Goal: Book appointment/travel/reservation

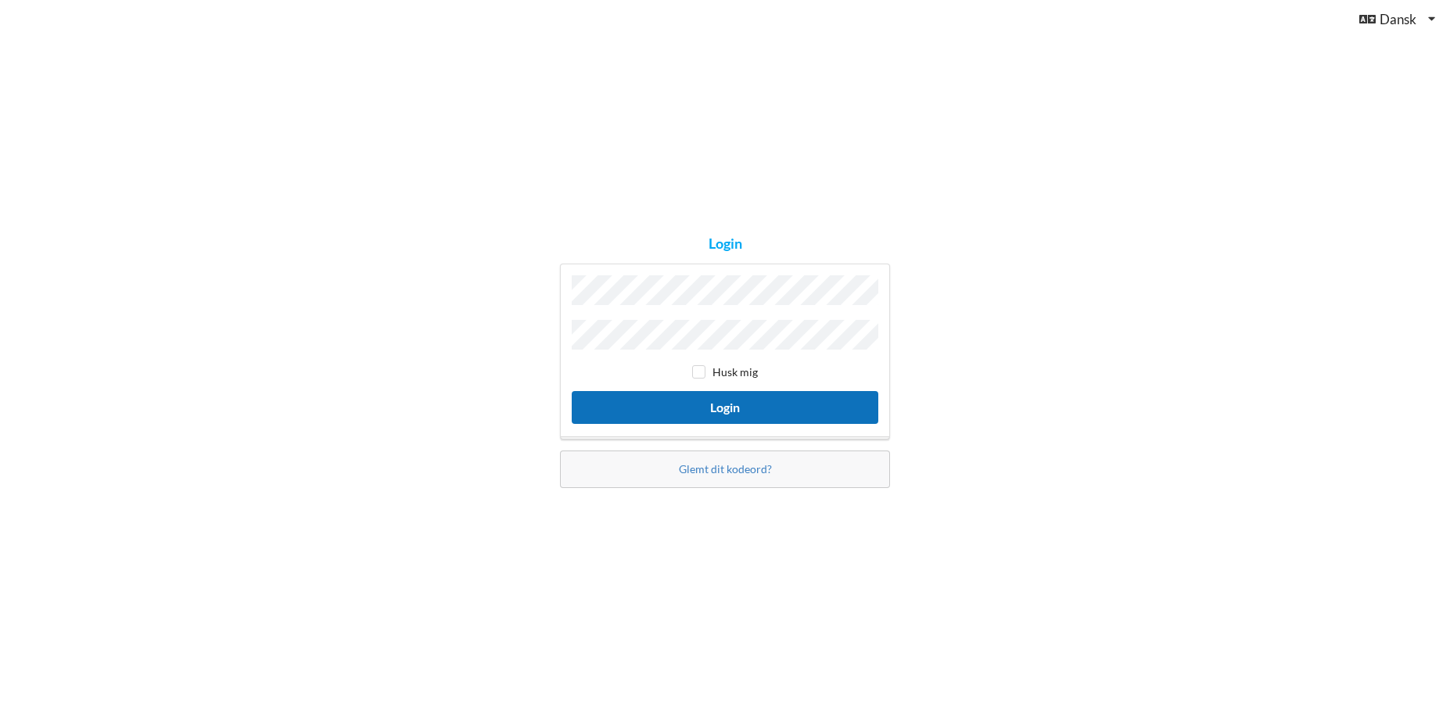
click at [742, 393] on button "Login" at bounding box center [725, 407] width 307 height 32
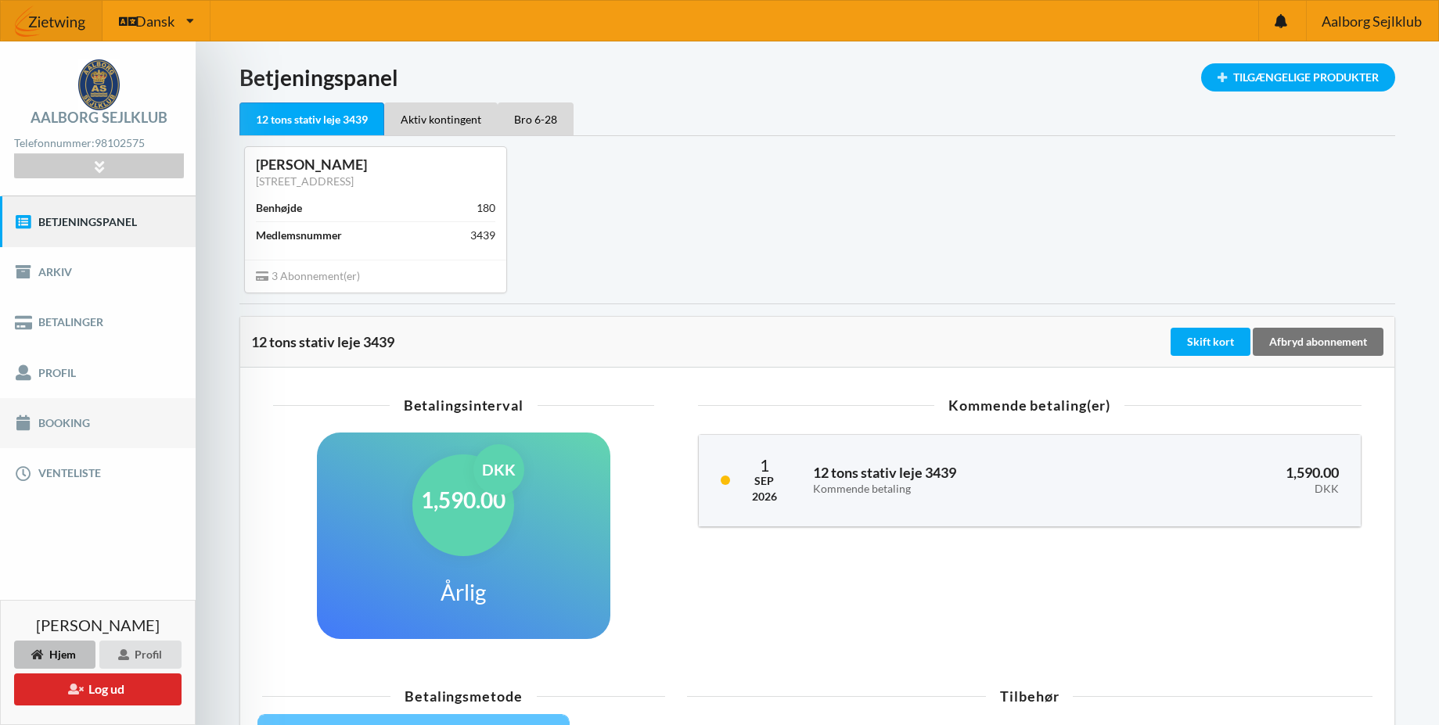
click at [56, 423] on link "Booking" at bounding box center [98, 423] width 196 height 50
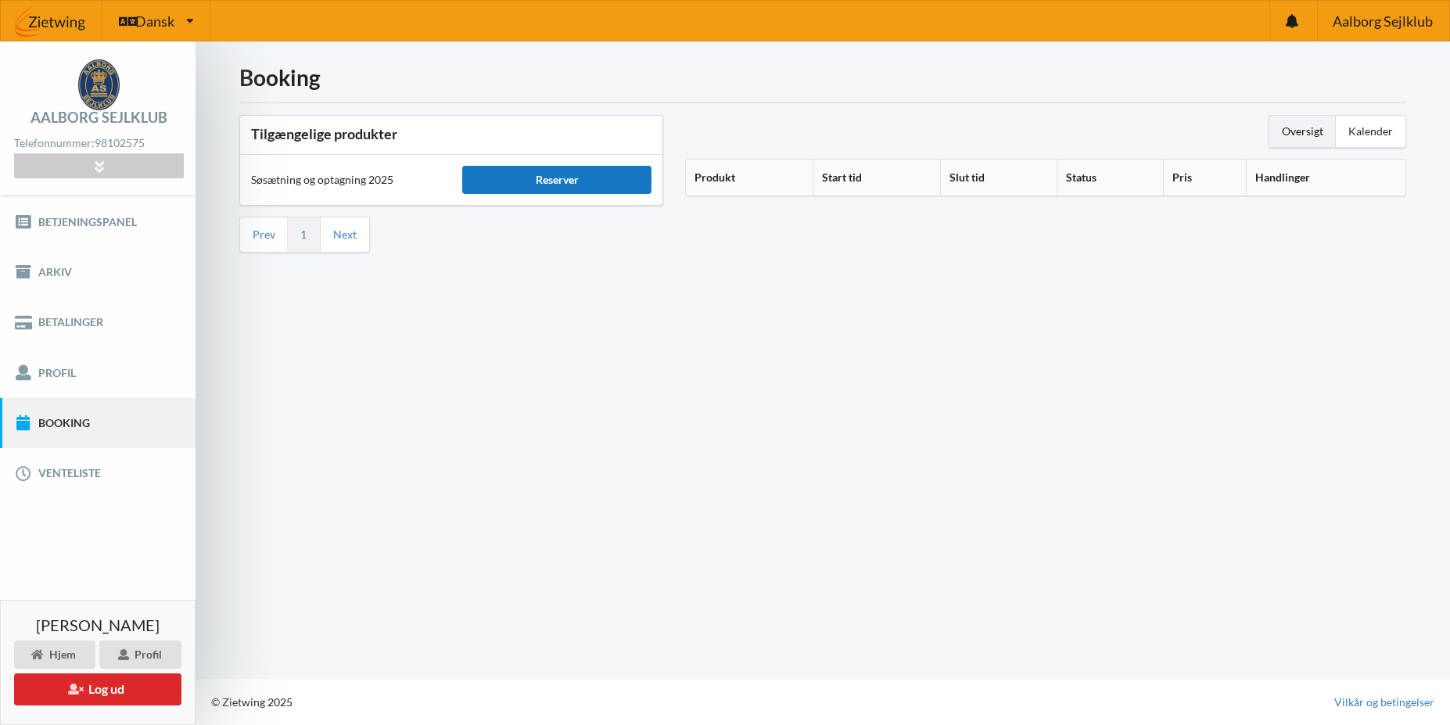
click at [554, 186] on div "Reserver" at bounding box center [556, 180] width 189 height 28
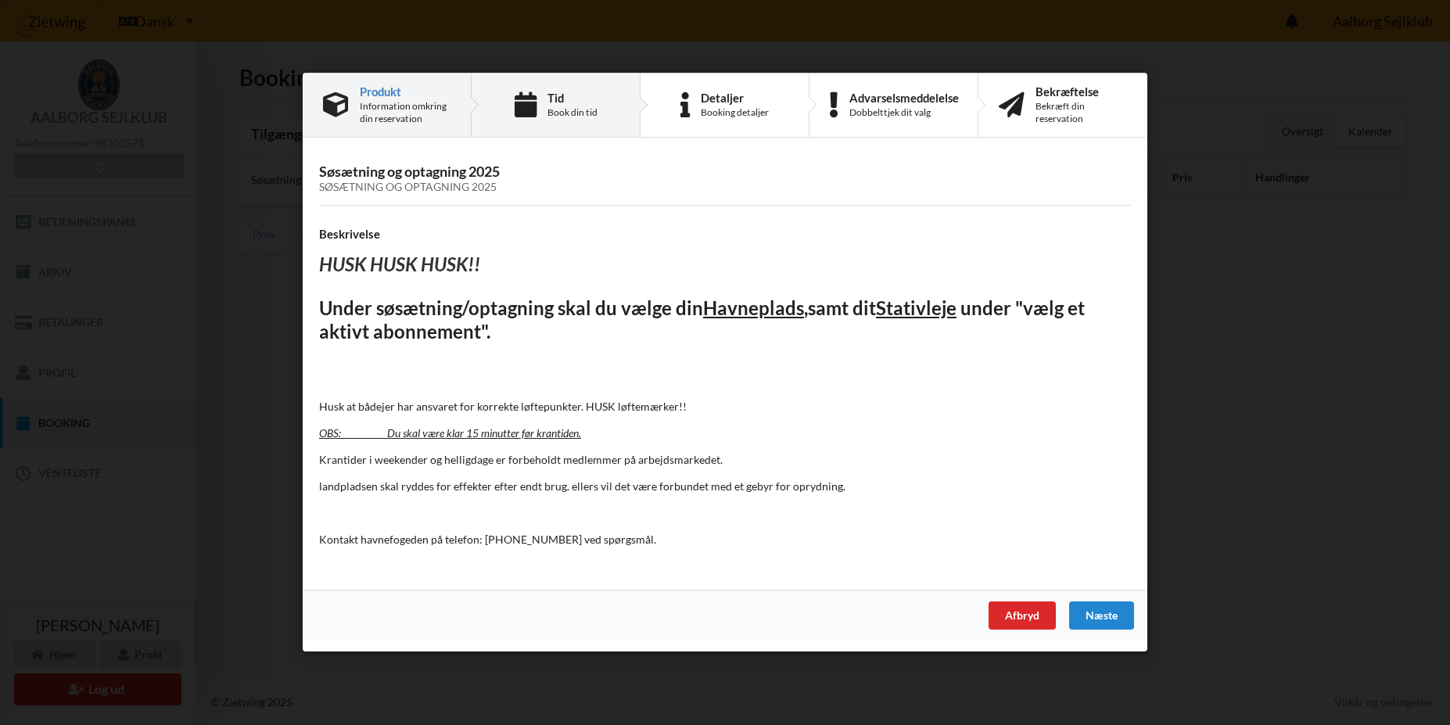
click at [590, 110] on div "Book din tid" at bounding box center [573, 112] width 50 height 13
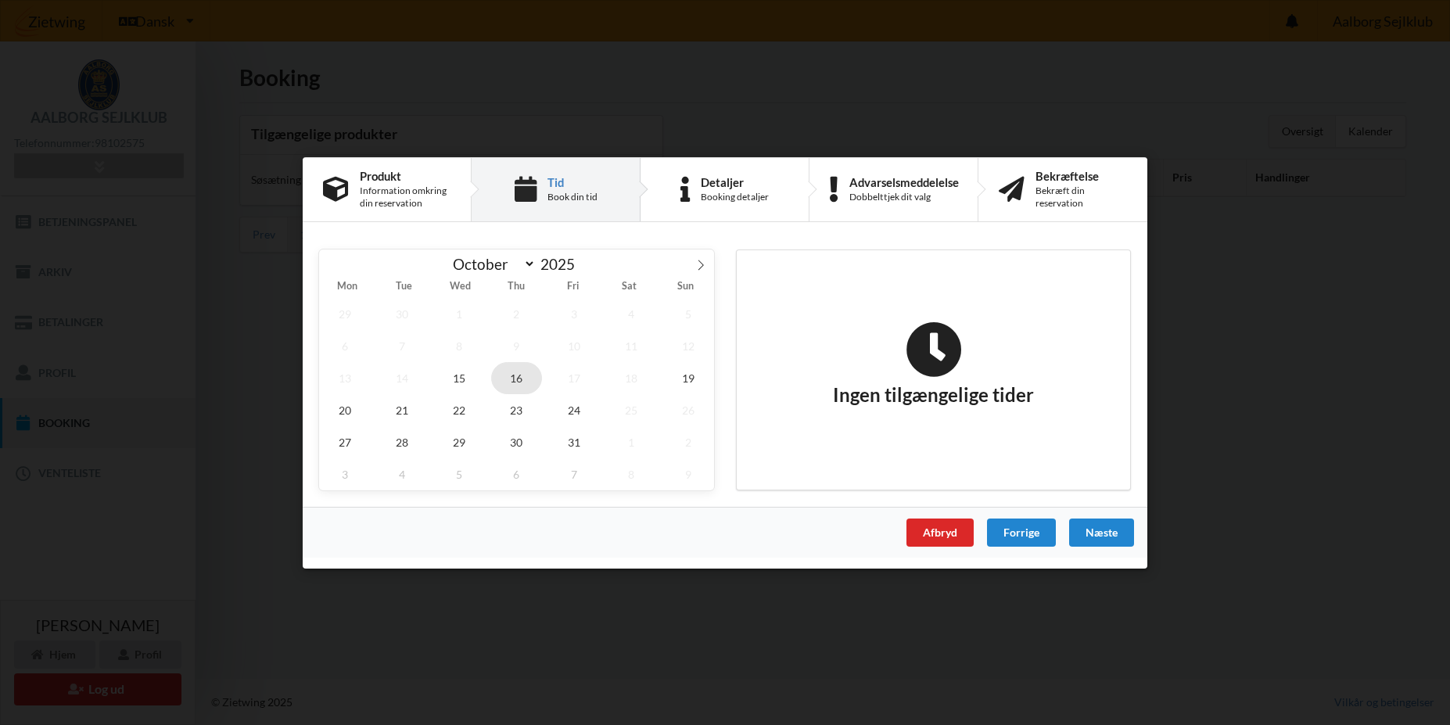
click at [518, 380] on span "16" at bounding box center [517, 377] width 52 height 32
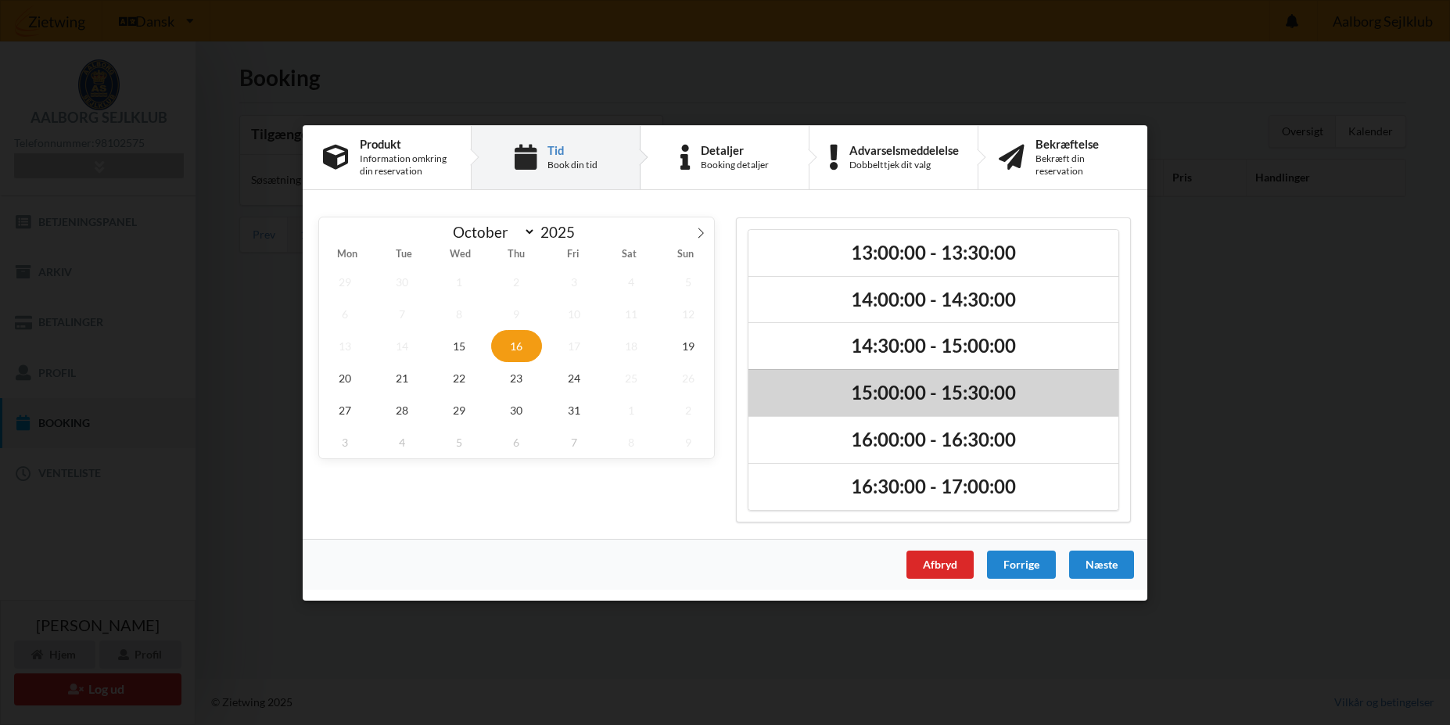
click at [881, 394] on h2 "15:00:00 - 15:30:00" at bounding box center [934, 393] width 348 height 24
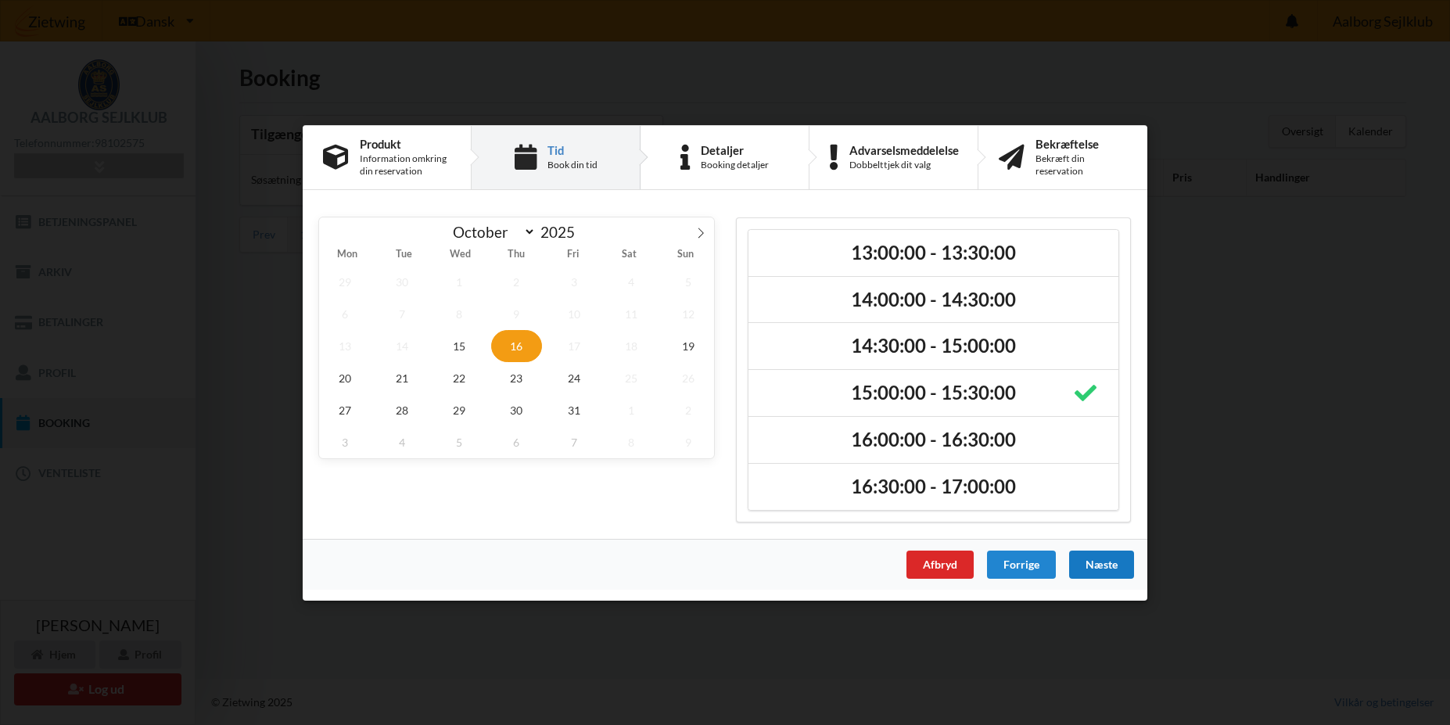
click at [1100, 564] on div "Næste" at bounding box center [1101, 564] width 65 height 28
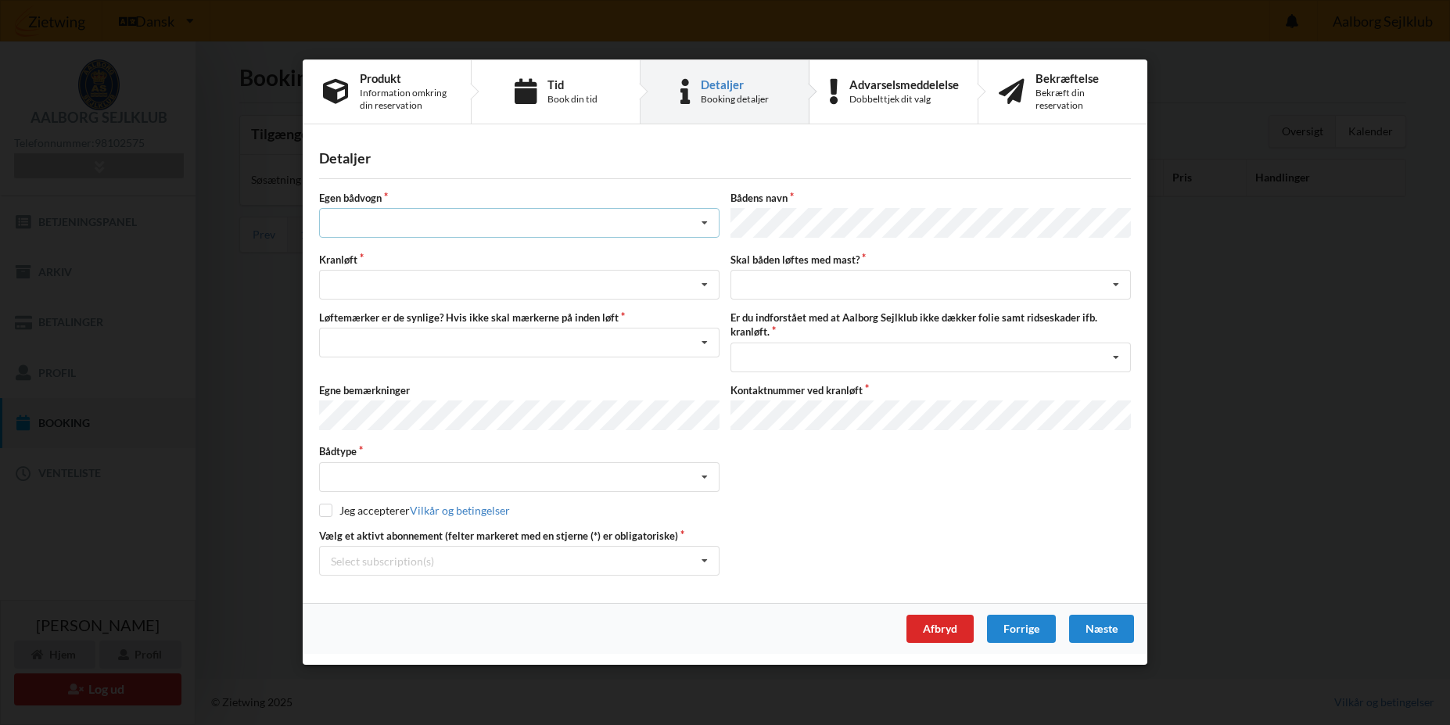
click at [416, 227] on div "Intet valg ja nej" at bounding box center [519, 224] width 401 height 30
click at [359, 316] on div "nej" at bounding box center [519, 310] width 399 height 29
click at [455, 287] on div "Søsætning Optagning" at bounding box center [519, 286] width 401 height 30
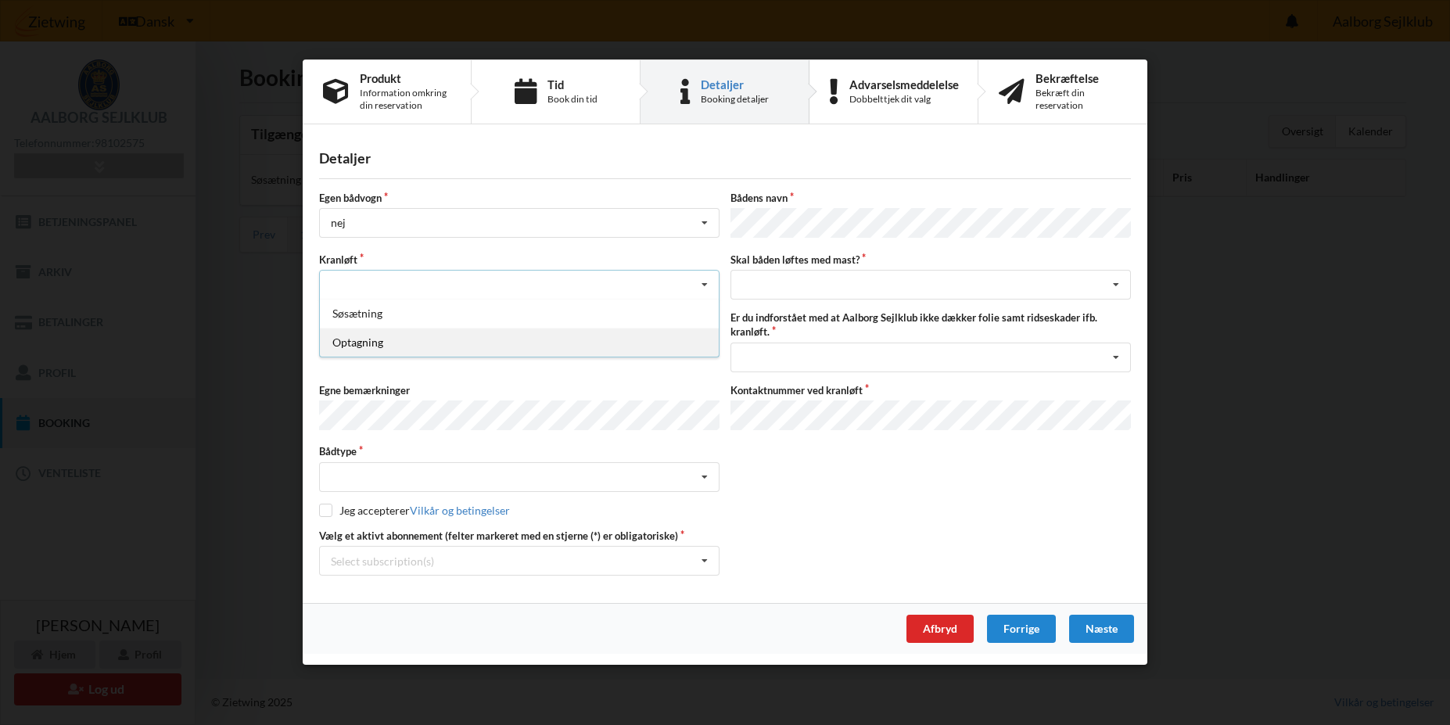
click at [423, 339] on div "Optagning" at bounding box center [519, 343] width 399 height 29
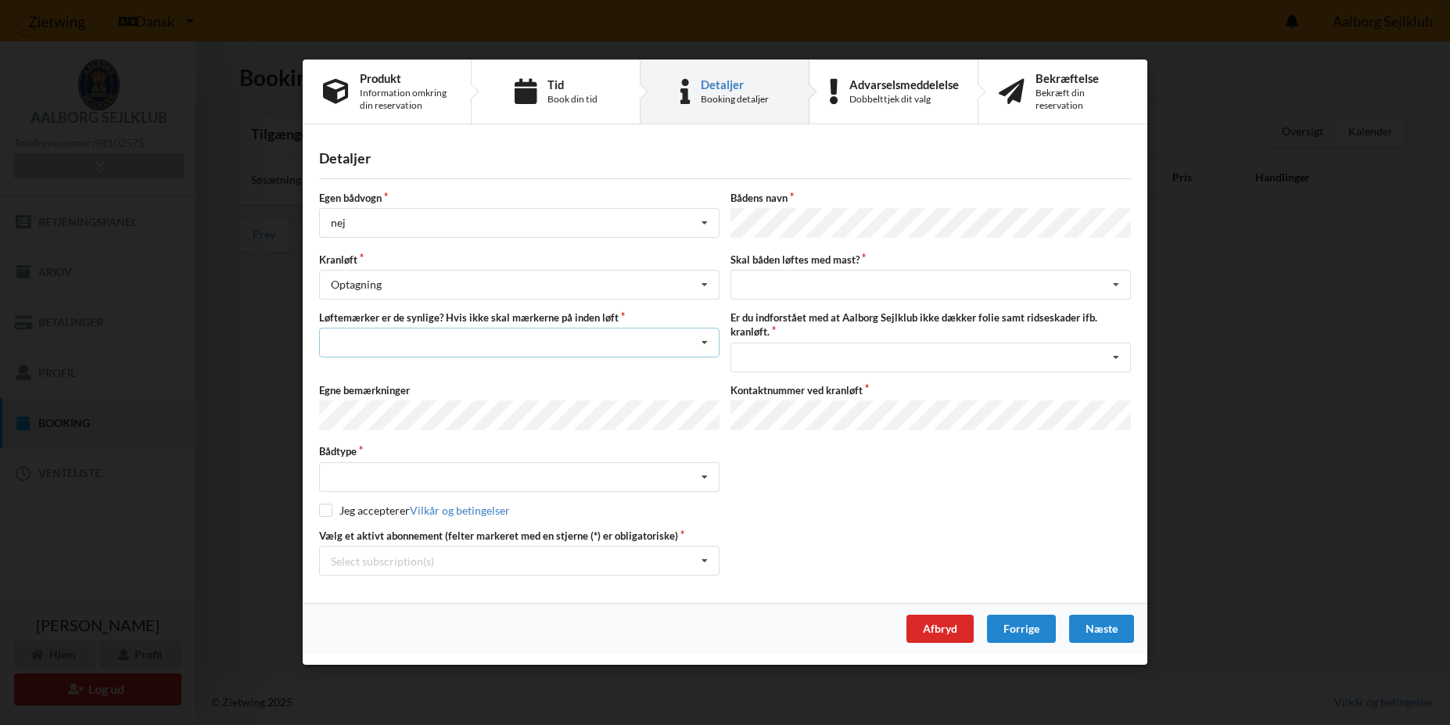
click at [460, 354] on div "Nej, jeg kontakter havnekontoret inden løft og får dem sat på Ja, mine mærker e…" at bounding box center [519, 344] width 401 height 30
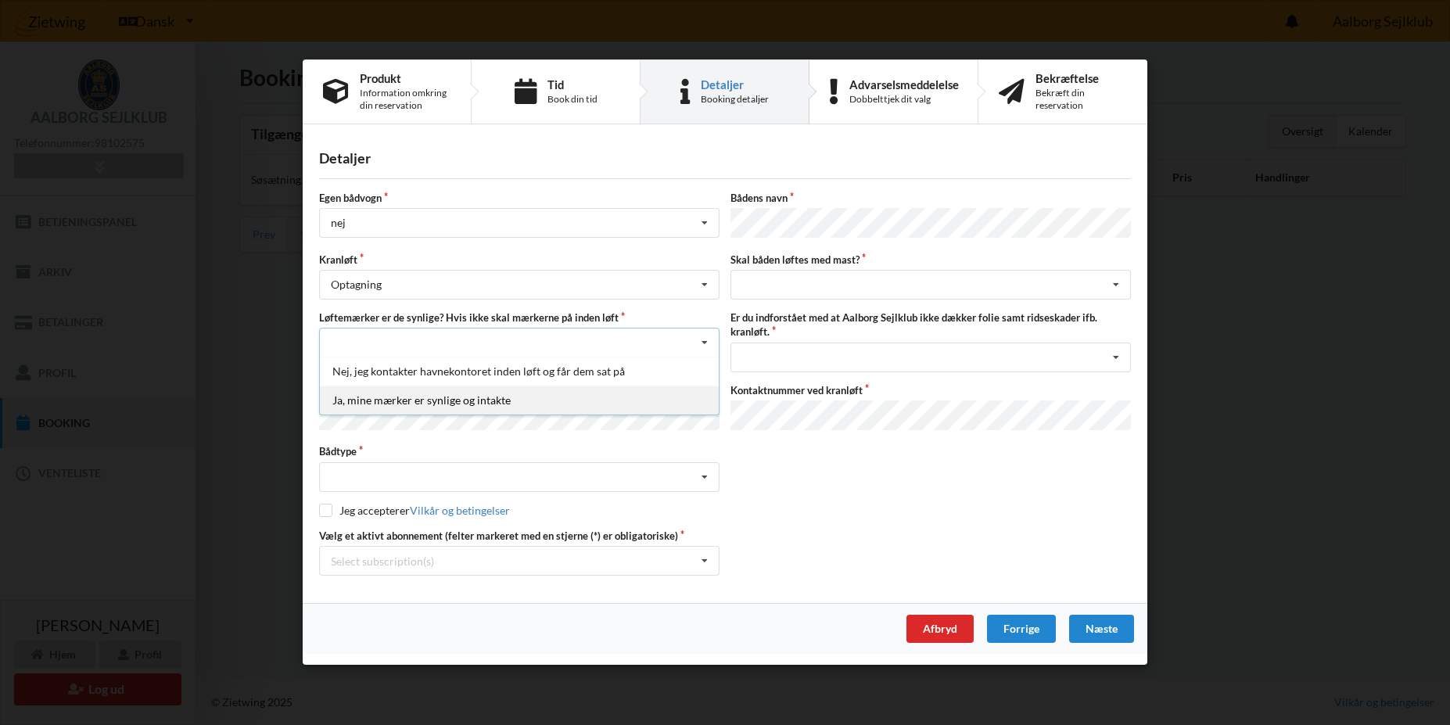
click at [453, 404] on div "Ja, mine mærker er synlige og intakte" at bounding box center [519, 400] width 399 height 29
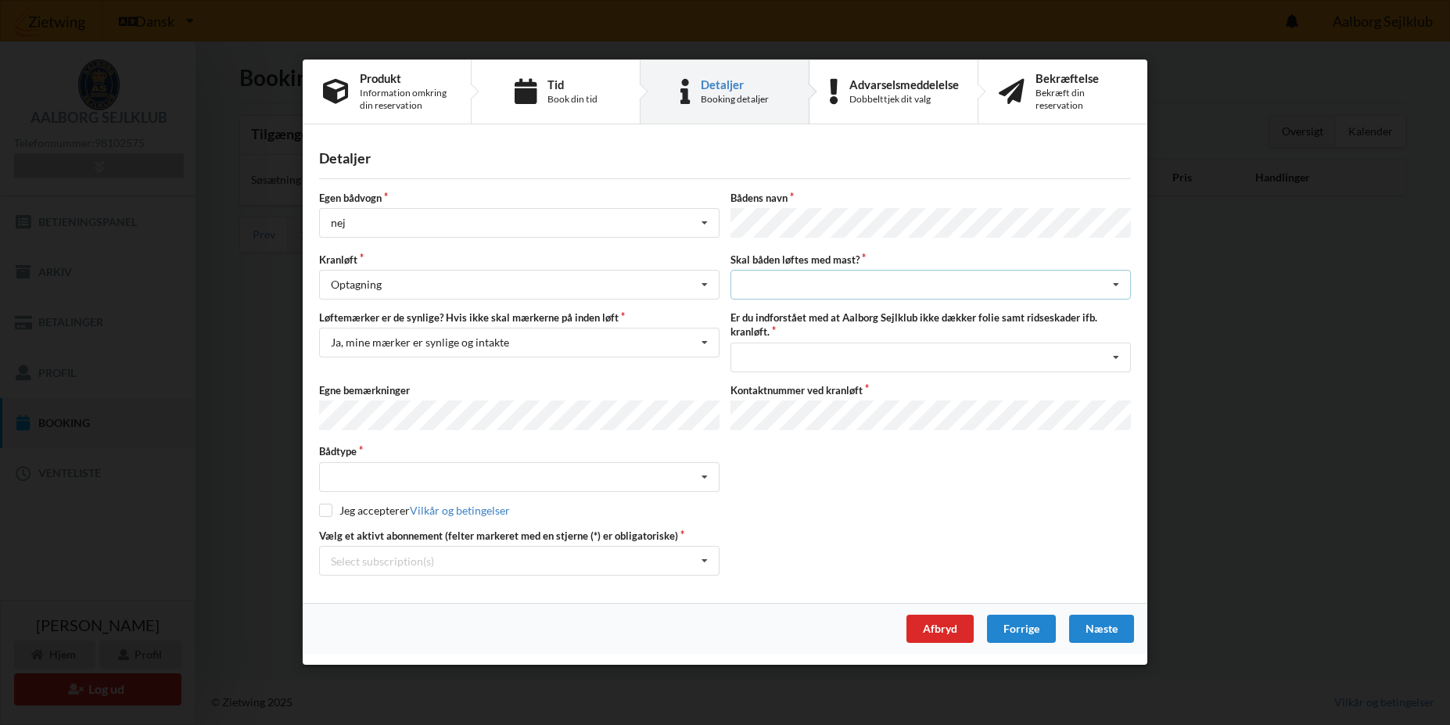
click at [834, 291] on div "intet valg ja nej" at bounding box center [931, 286] width 401 height 30
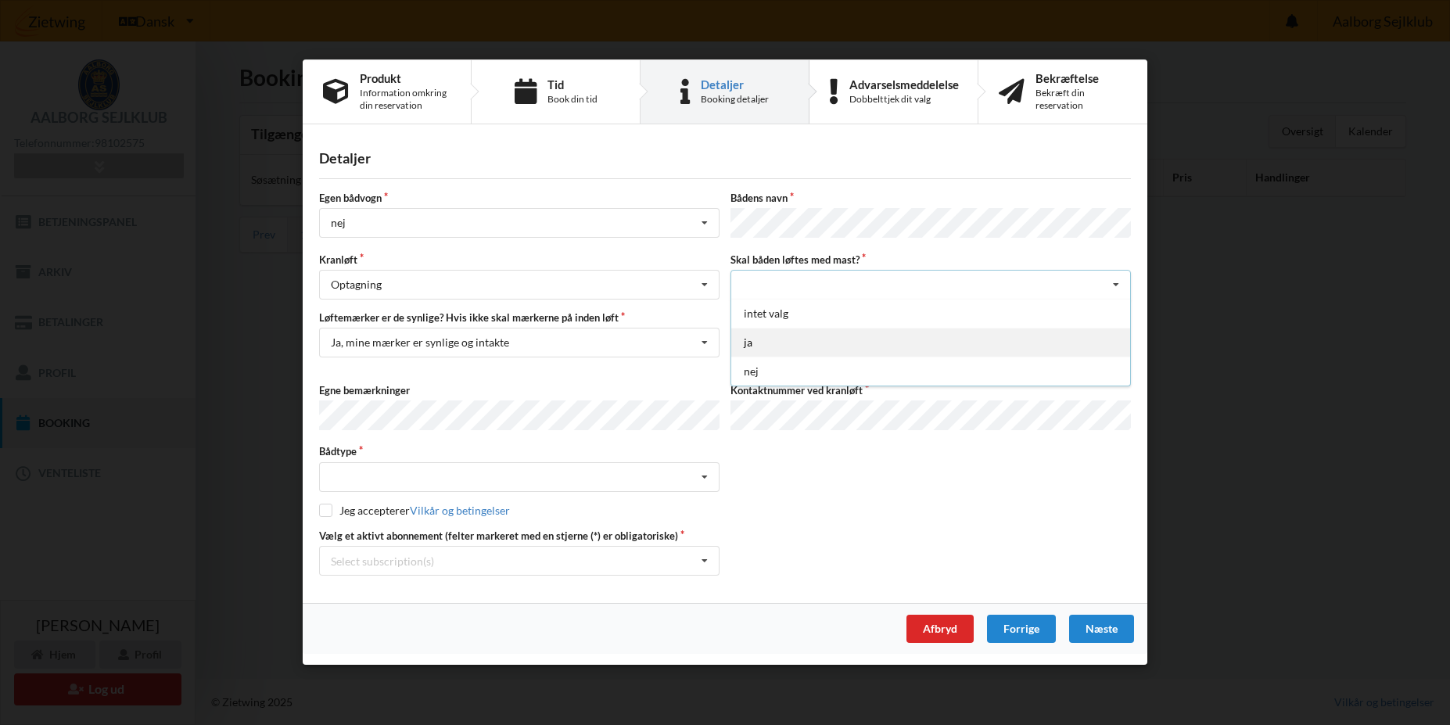
click at [781, 346] on div "ja" at bounding box center [931, 343] width 399 height 29
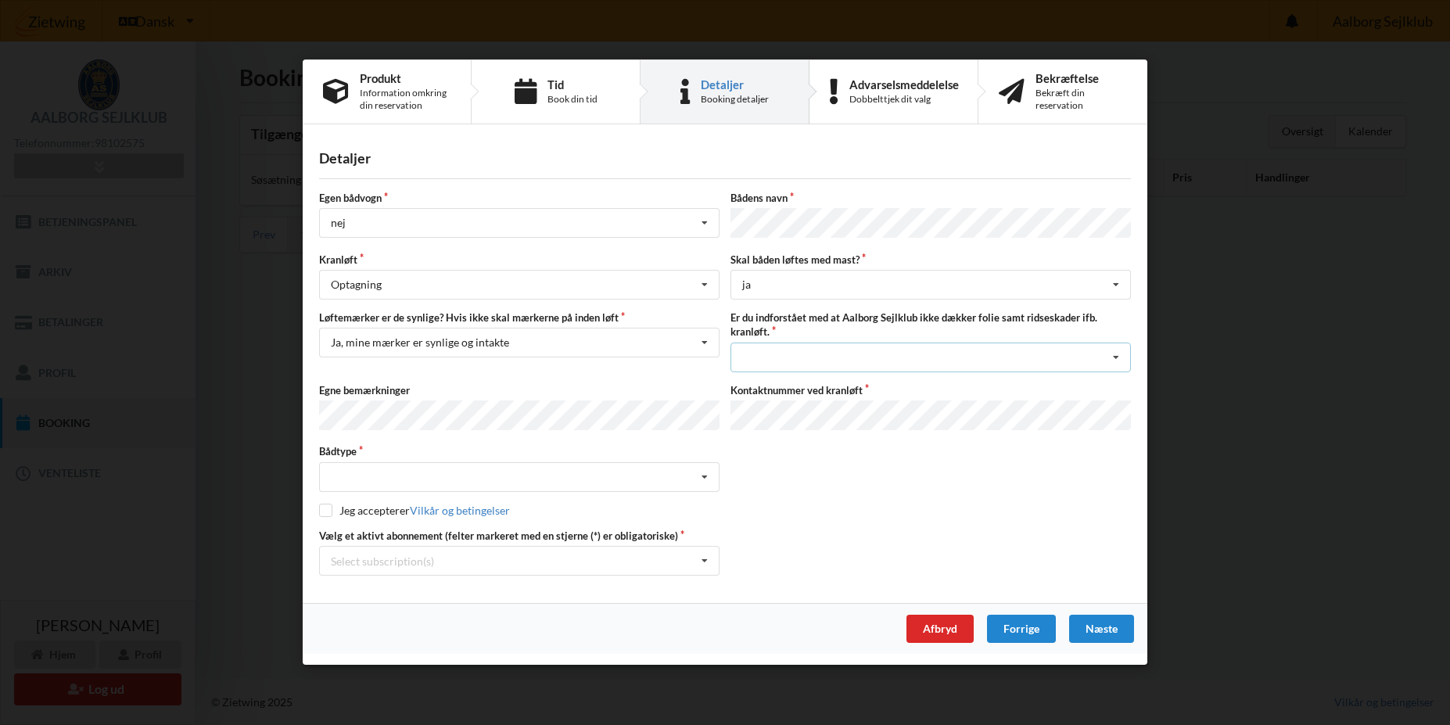
click at [894, 357] on div "Jeg har tæpper med og tager selv ansvaret for eventuelle folie samt ridseskader…" at bounding box center [931, 358] width 401 height 30
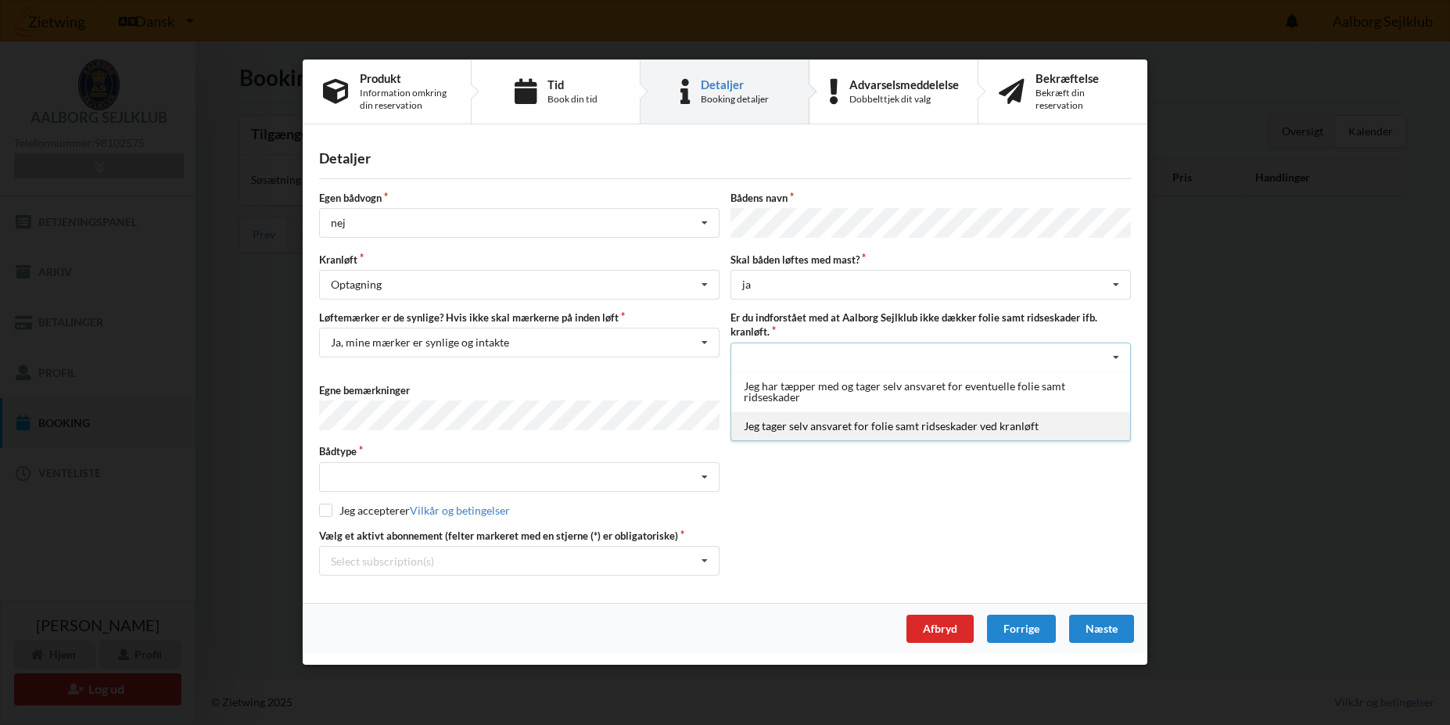
click at [871, 433] on div "Jeg tager selv ansvaret for folie samt ridseskader ved kranløft" at bounding box center [931, 426] width 399 height 29
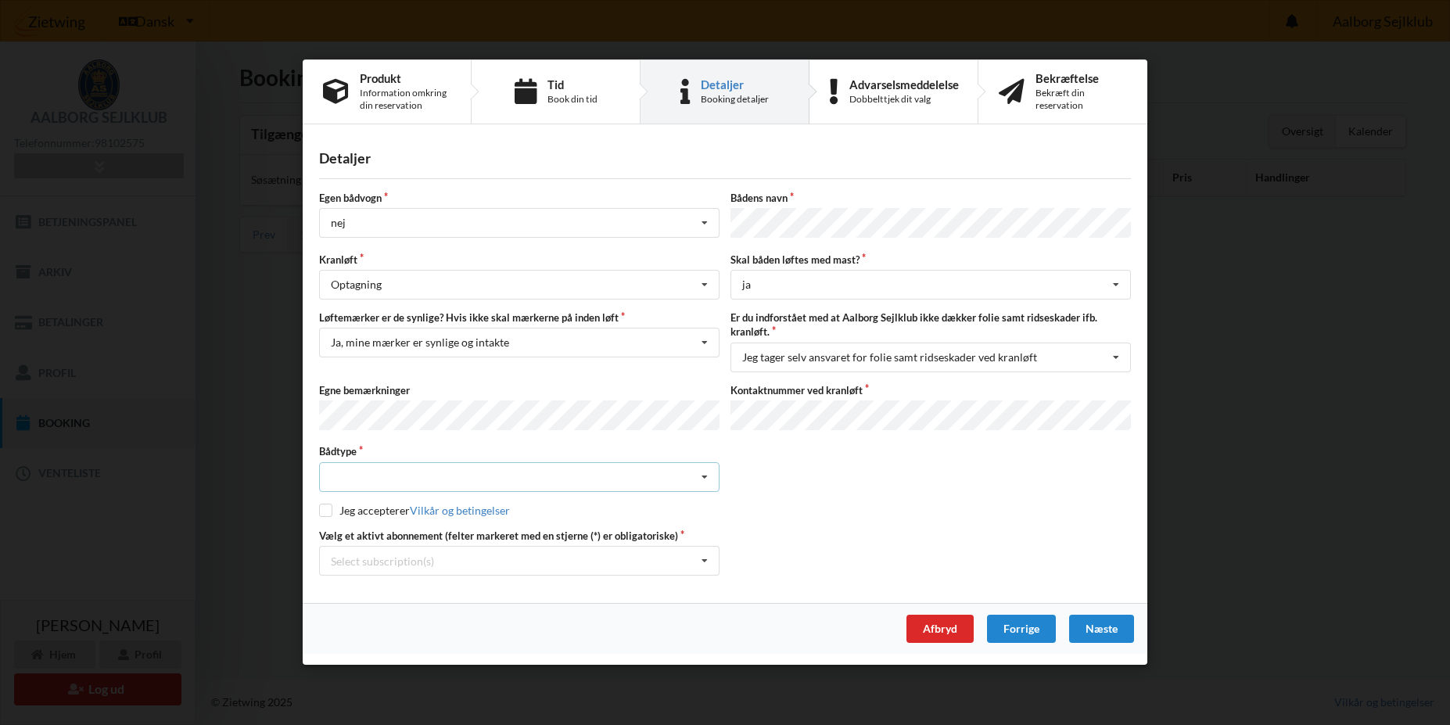
click at [562, 478] on div "Intet valgt Sejlbåd Motorbåd Motorsejler [PERSON_NAME]" at bounding box center [519, 477] width 401 height 30
click at [438, 525] on div "Sejlbåd" at bounding box center [519, 534] width 399 height 29
click at [326, 509] on input "checkbox" at bounding box center [325, 510] width 13 height 13
checkbox input "true"
click at [1103, 632] on div "Næste" at bounding box center [1101, 630] width 65 height 28
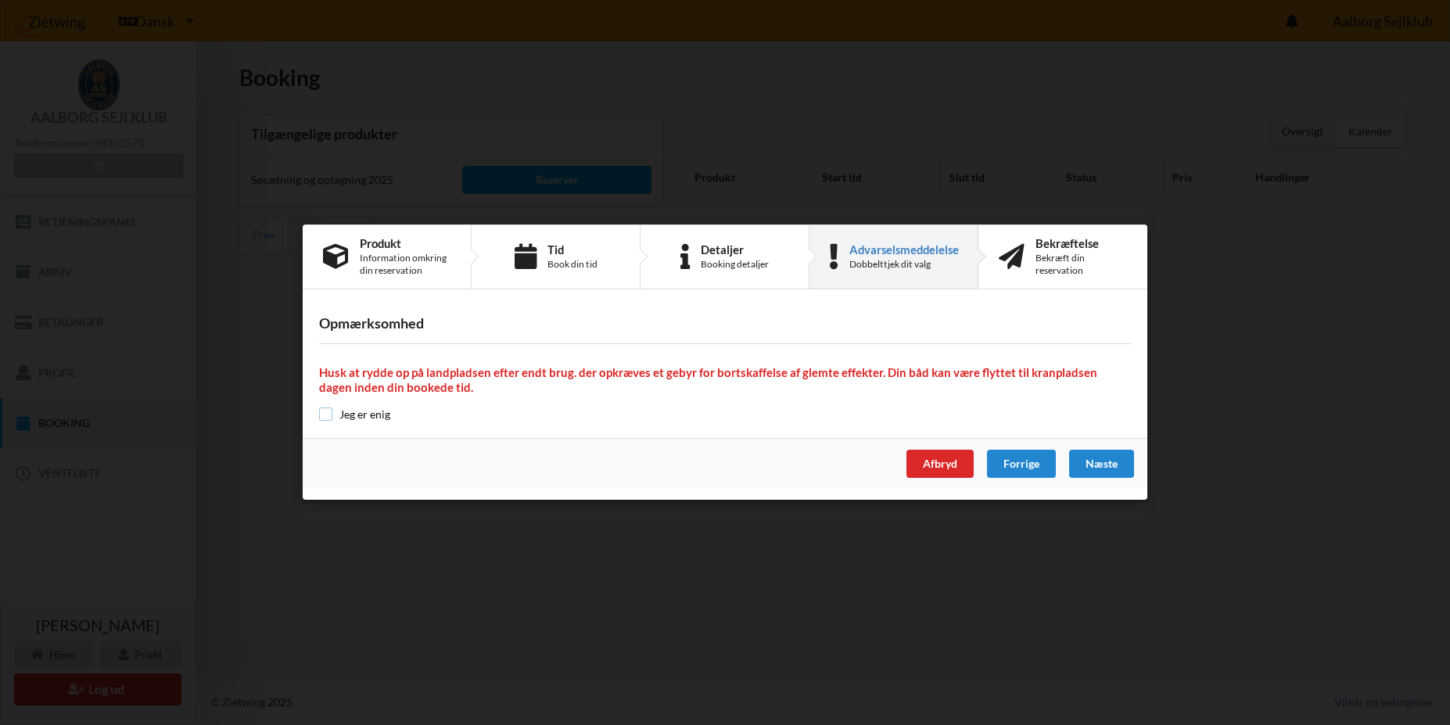
click at [325, 416] on input "checkbox" at bounding box center [325, 414] width 13 height 13
checkbox input "true"
click at [1117, 462] on div "Næste" at bounding box center [1101, 465] width 65 height 28
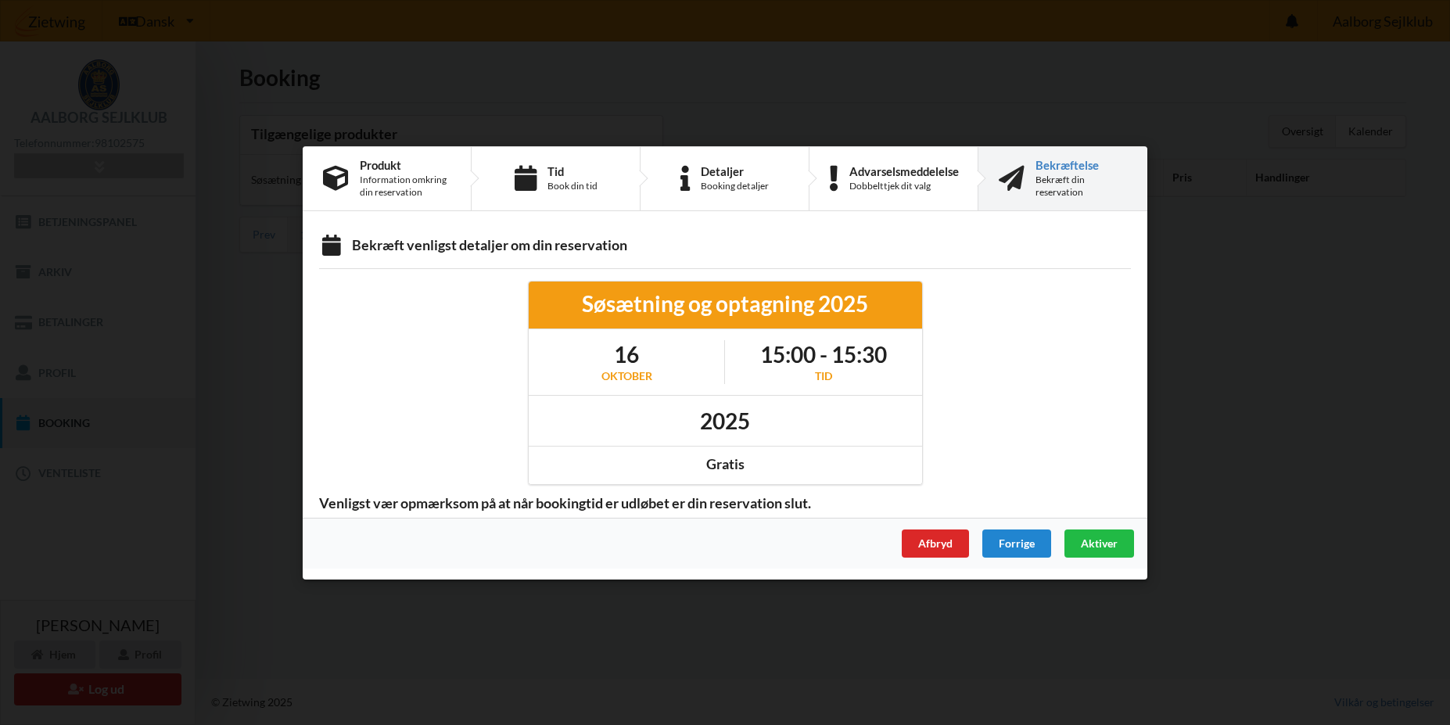
click at [1081, 541] on span "Aktiver" at bounding box center [1099, 542] width 37 height 13
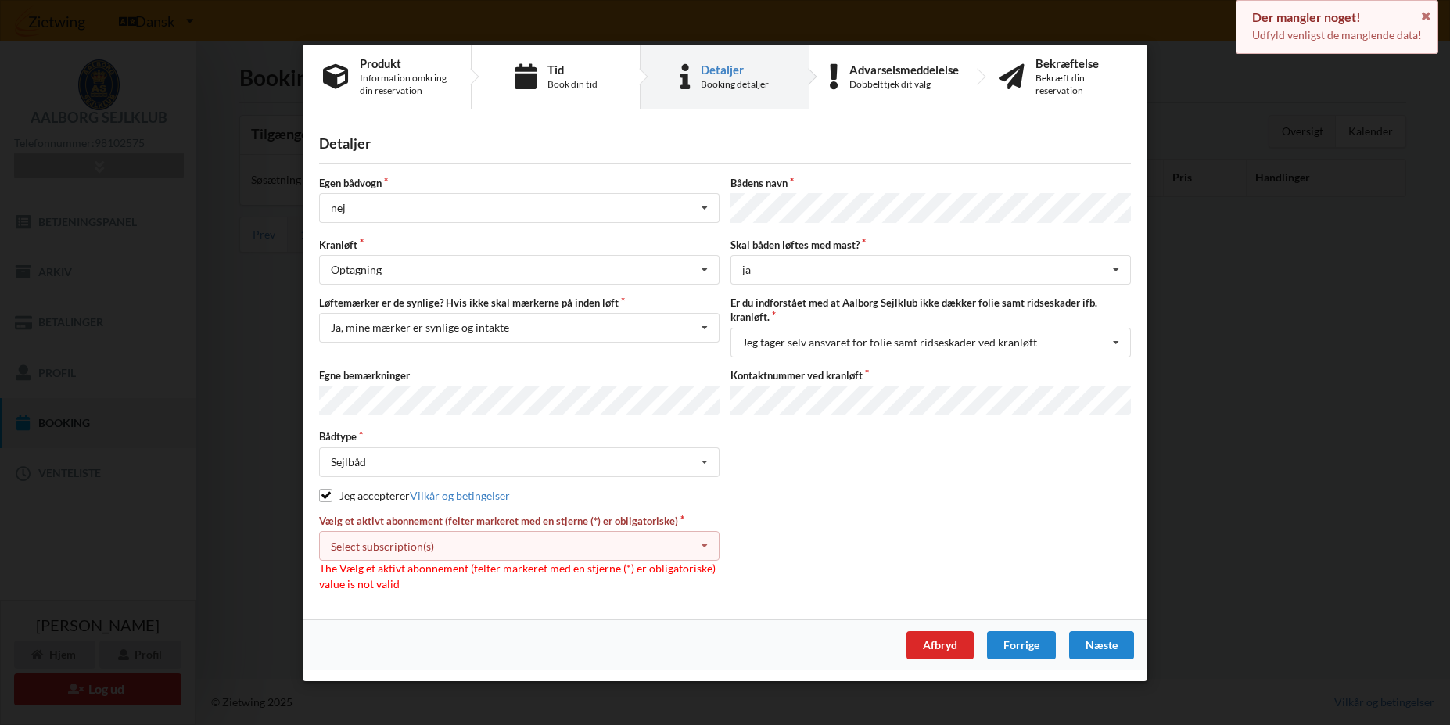
click at [537, 546] on div "Select subscription(s) * 12 tons stativ leje 3439 Aktiv kontingent * Bro 6-28" at bounding box center [519, 546] width 401 height 30
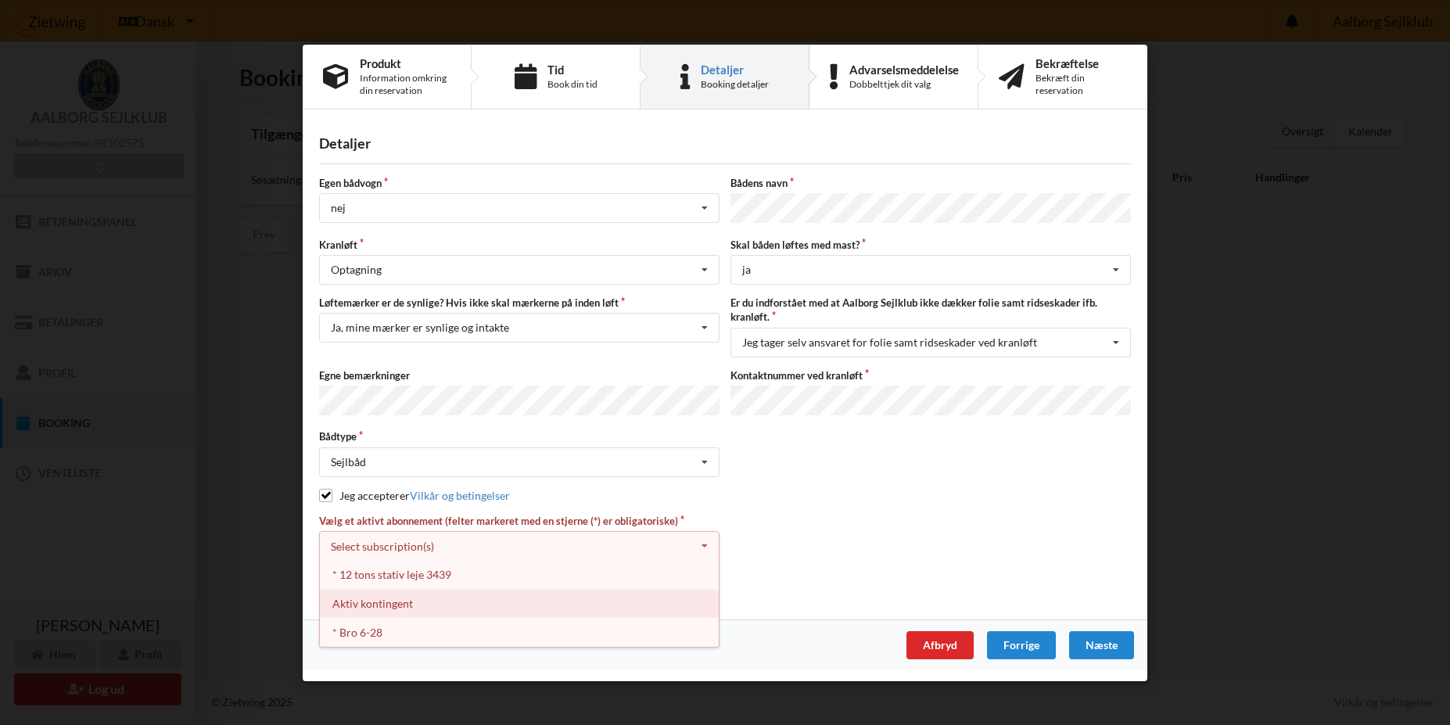
click at [453, 604] on div "Aktiv kontingent" at bounding box center [519, 603] width 399 height 29
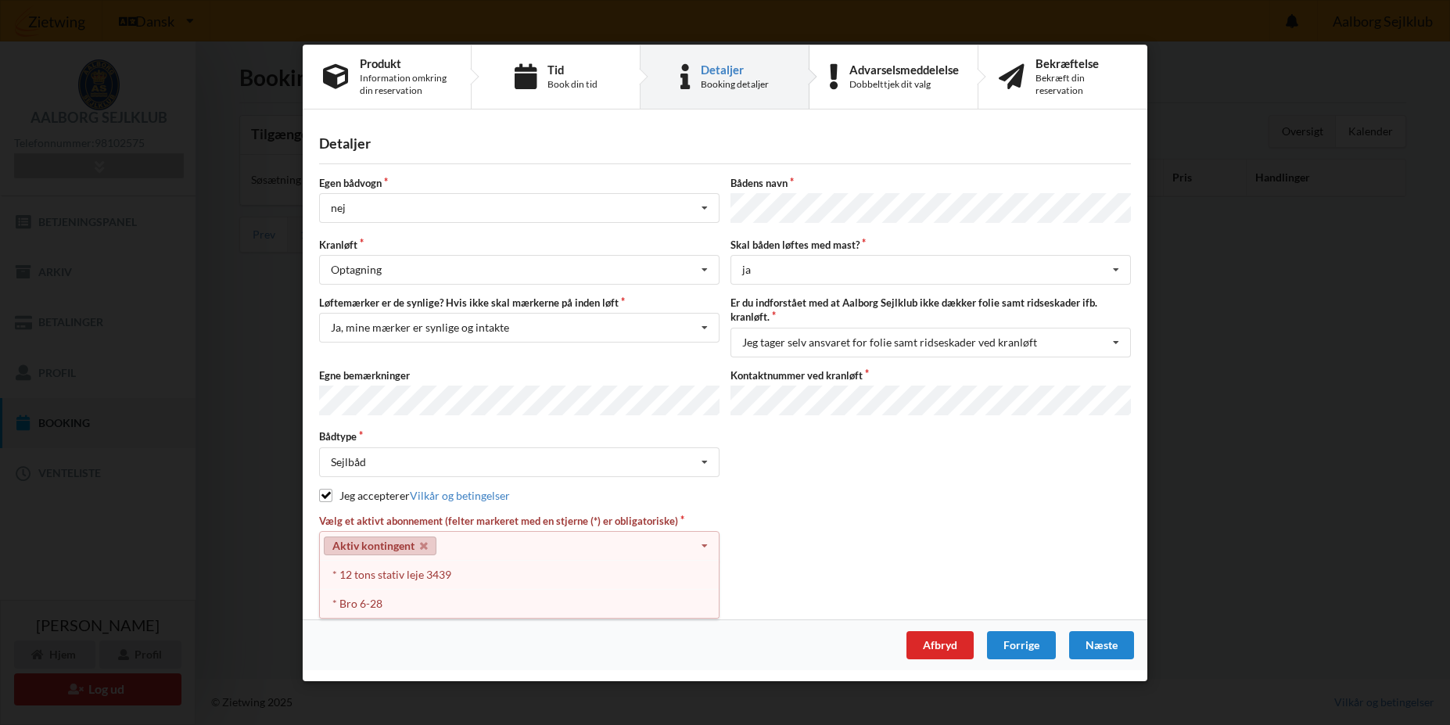
click at [545, 545] on div "Aktiv kontingent Select subscription(s) * 12 tons stativ leje 3439 Aktiv kontin…" at bounding box center [519, 546] width 401 height 30
drag, startPoint x: 491, startPoint y: 543, endPoint x: 478, endPoint y: 540, distance: 12.9
click at [486, 541] on div "Aktiv kontingent Select subscription(s) * 12 tons stativ leje 3439 Aktiv kontin…" at bounding box center [519, 546] width 401 height 30
click at [425, 546] on icon at bounding box center [424, 546] width 8 height 10
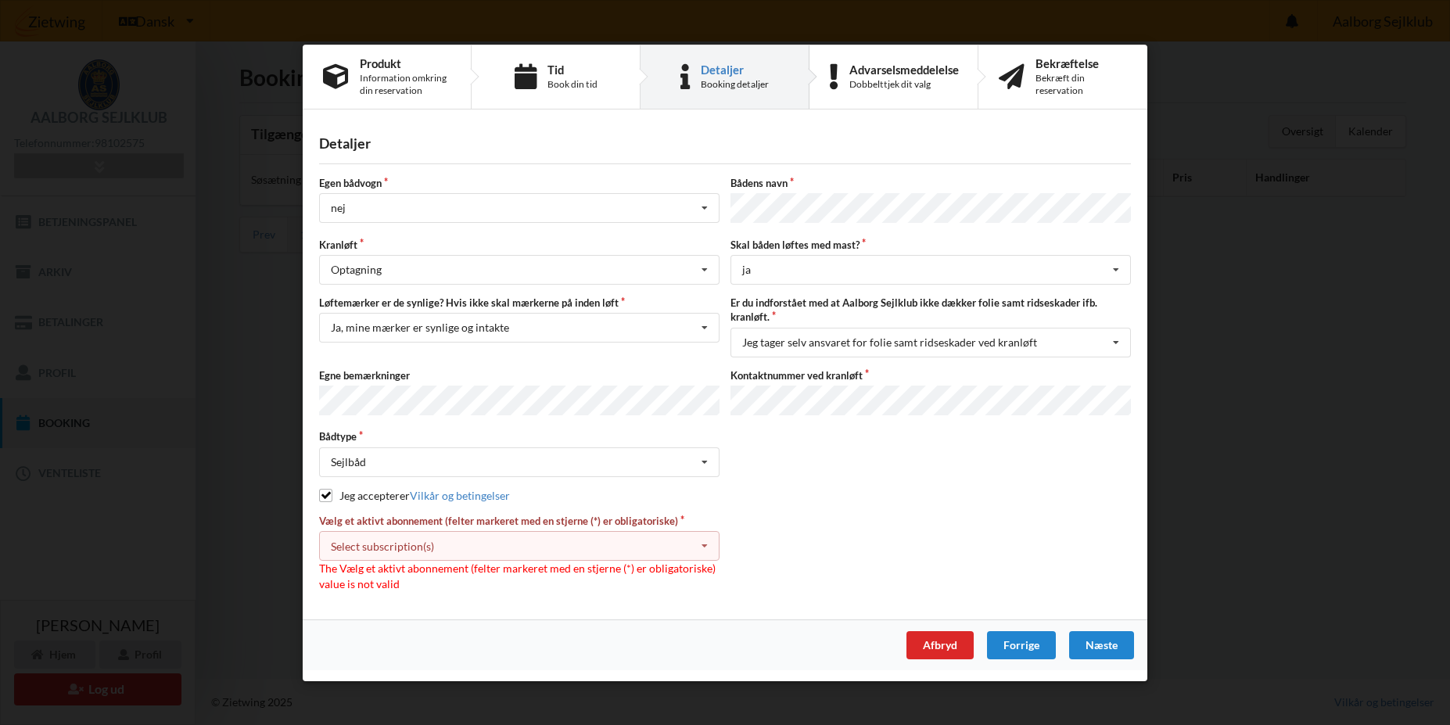
click at [485, 541] on div "Select subscription(s) * 12 tons stativ leje 3439 Aktiv kontingent * Bro 6-28" at bounding box center [519, 546] width 401 height 30
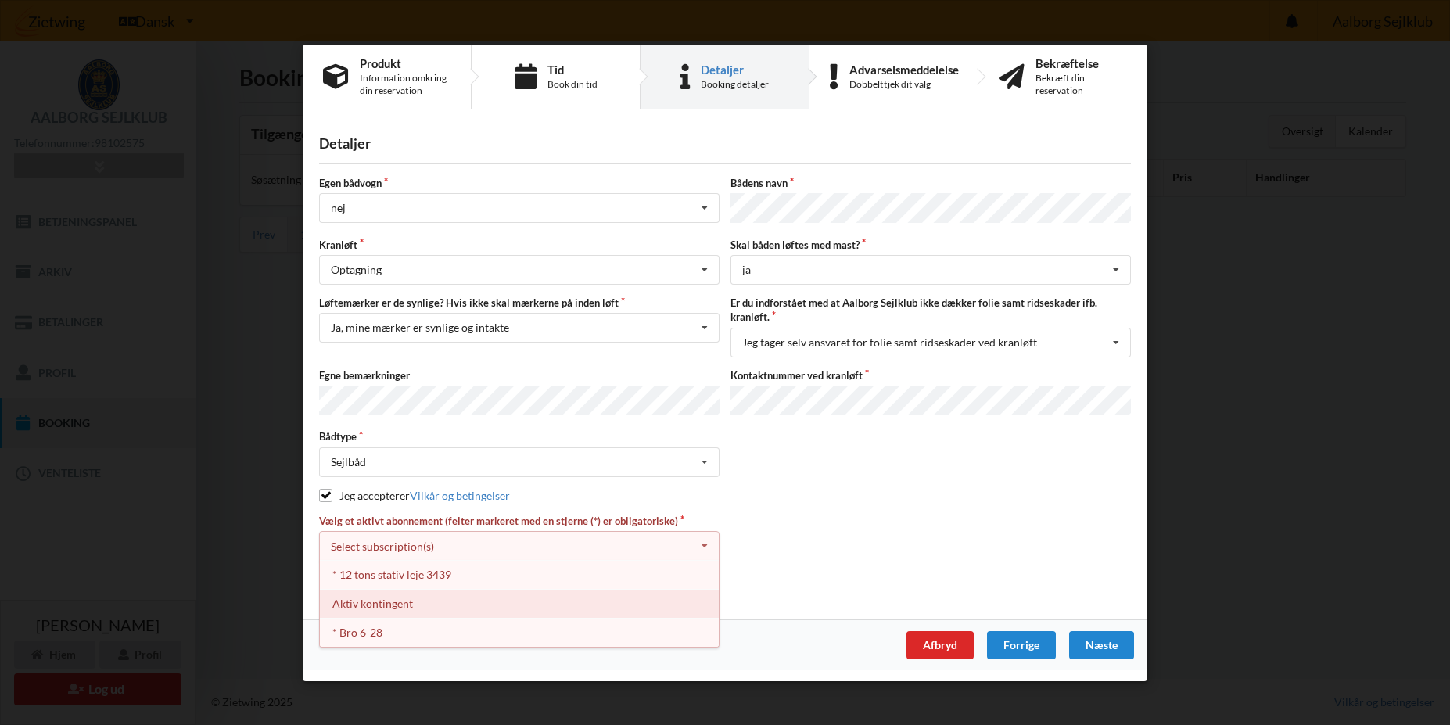
click at [382, 599] on div "Aktiv kontingent" at bounding box center [519, 603] width 399 height 29
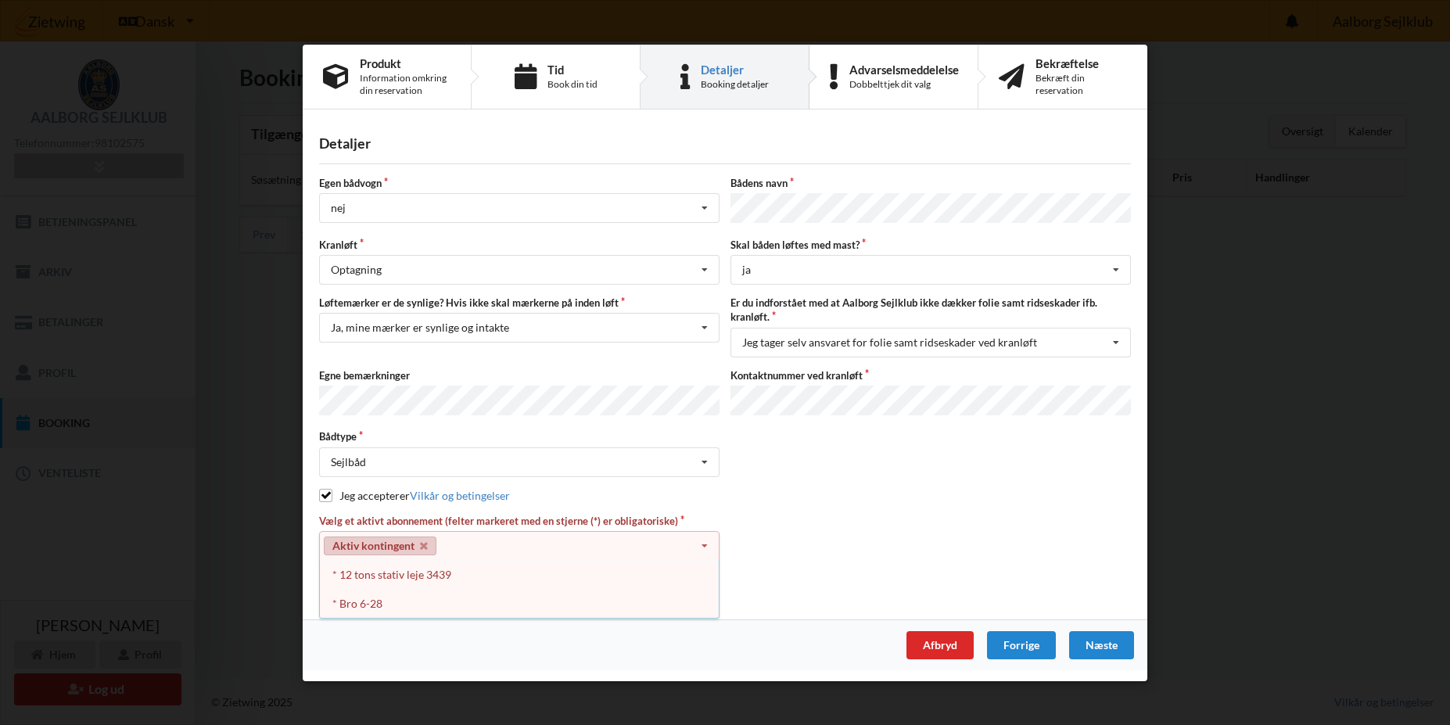
click at [1082, 639] on div "Næste" at bounding box center [1101, 645] width 65 height 28
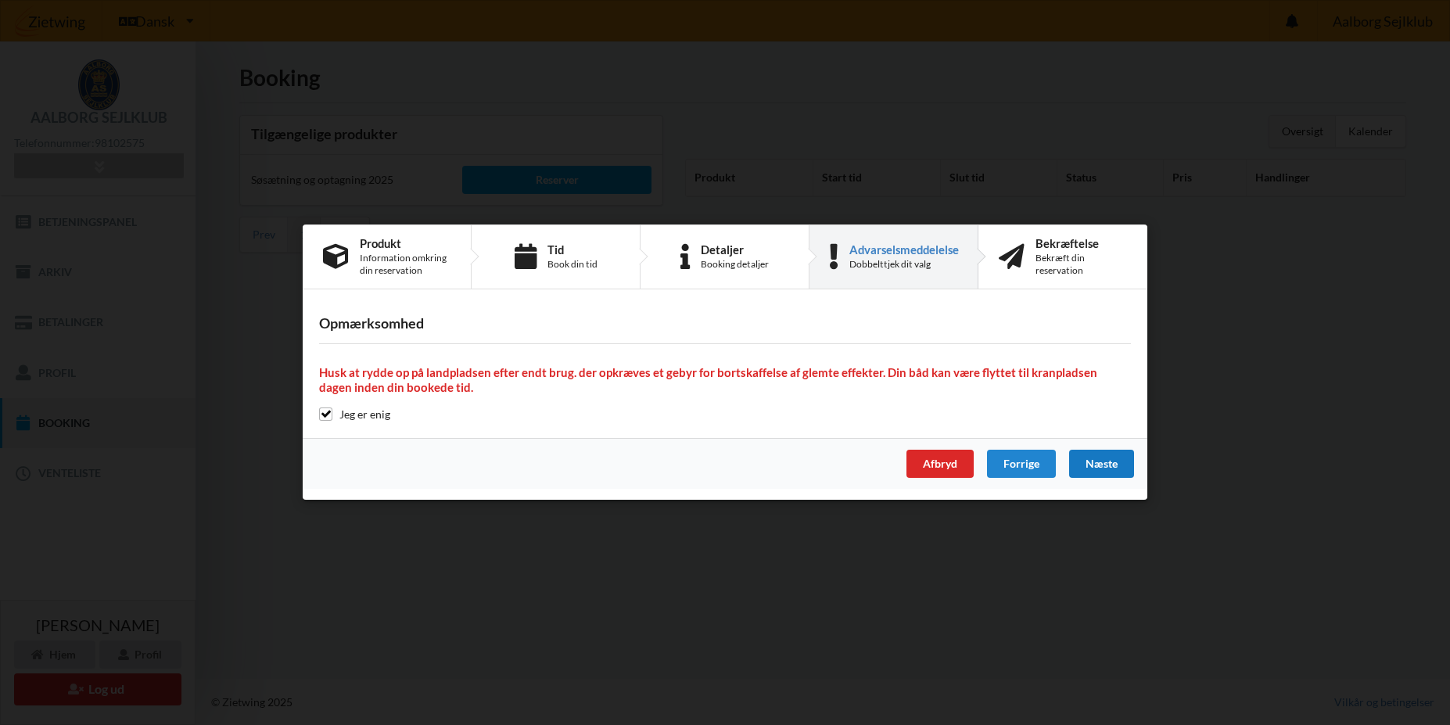
click at [1099, 462] on div "Næste" at bounding box center [1101, 465] width 65 height 28
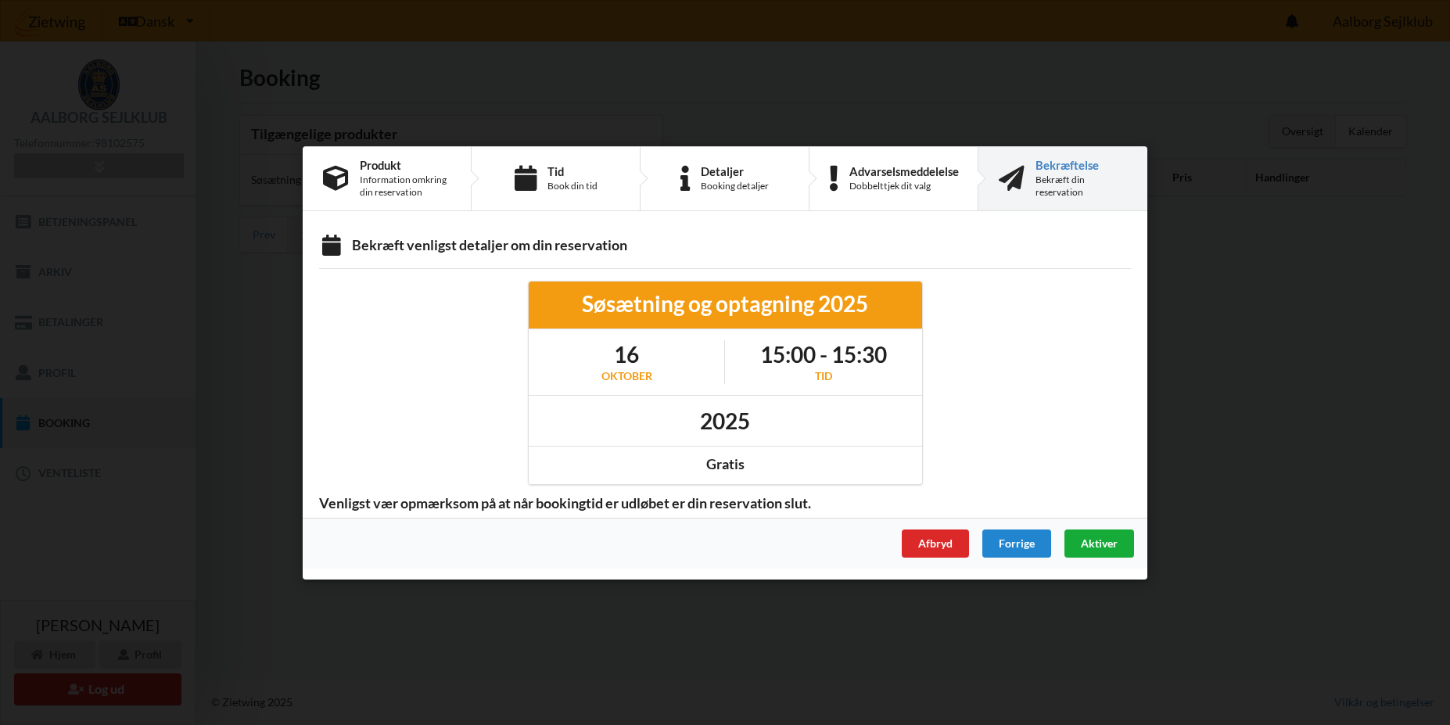
click at [1102, 544] on span "Aktiver" at bounding box center [1099, 542] width 37 height 13
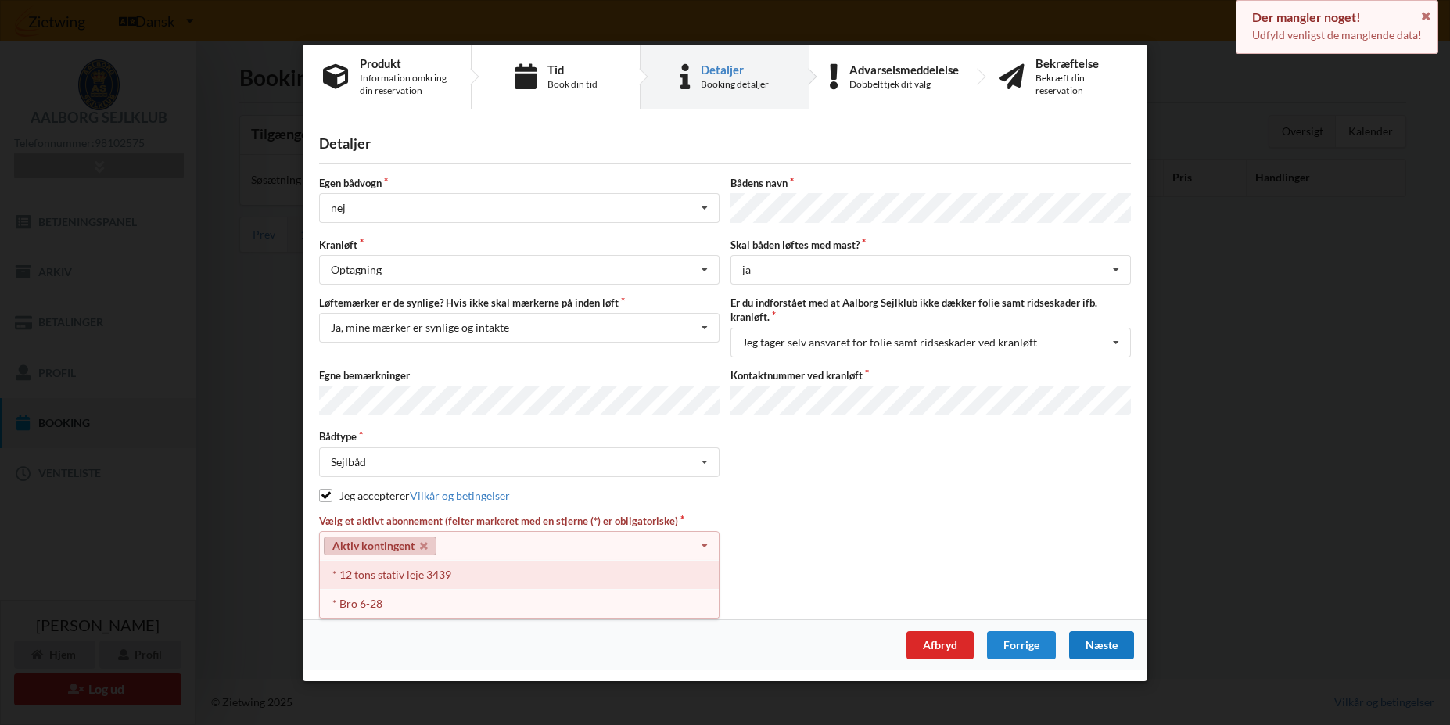
click at [458, 574] on div "* 12 tons stativ leje 3439" at bounding box center [519, 574] width 399 height 29
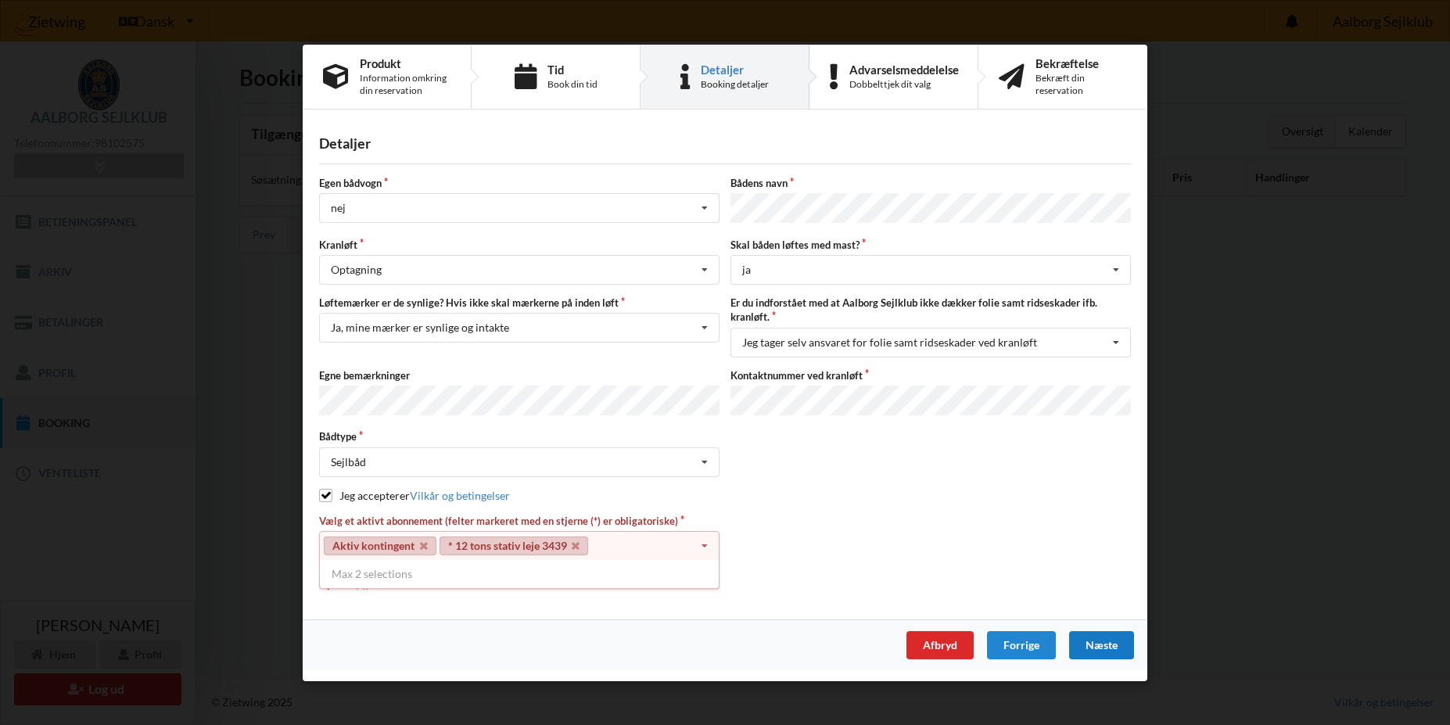
click at [647, 560] on div "Max 2 selections" at bounding box center [519, 574] width 401 height 28
click at [419, 545] on link "Aktiv kontingent" at bounding box center [380, 545] width 113 height 19
click at [422, 541] on icon at bounding box center [424, 546] width 8 height 10
click at [560, 546] on div "* 12 tons stativ leje 3439 Select subscription(s) * 12 tons stativ leje 3439 Ak…" at bounding box center [519, 546] width 401 height 30
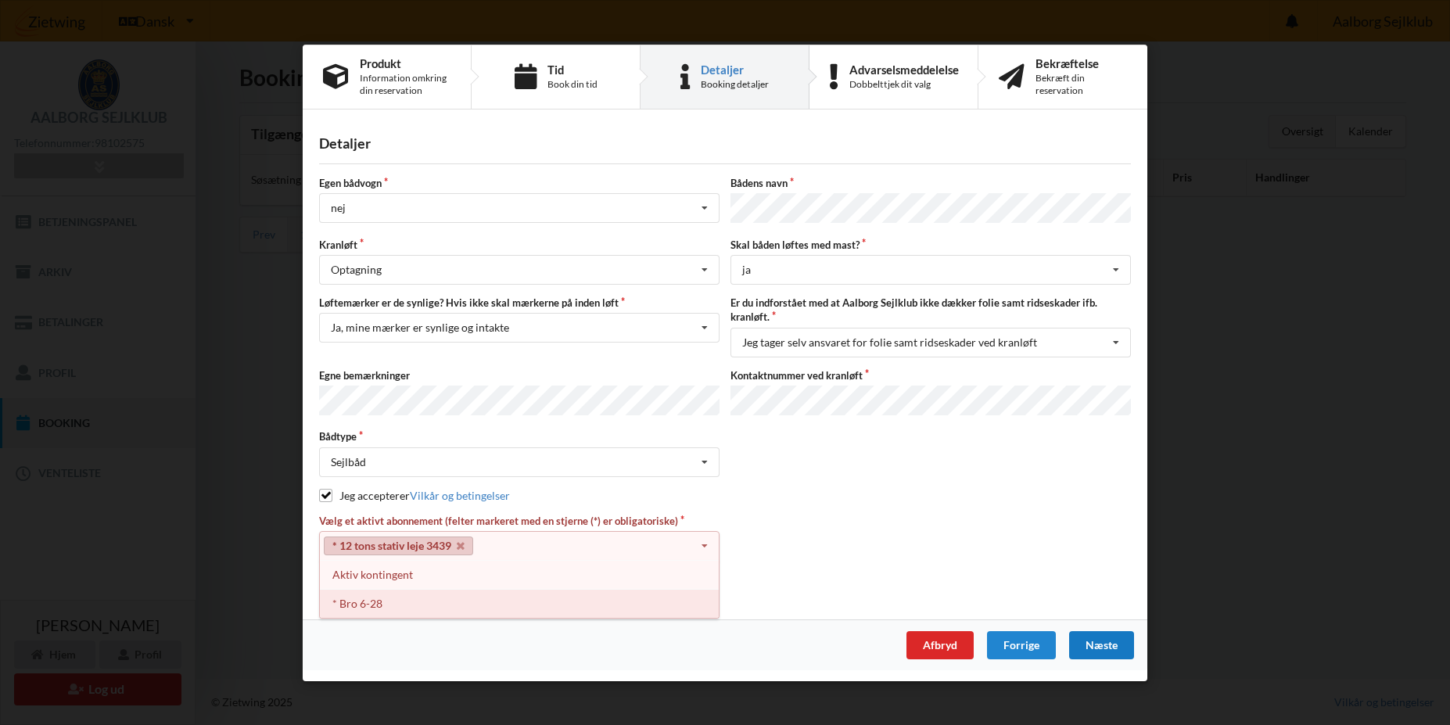
click at [400, 597] on div "* Bro 6-28" at bounding box center [519, 603] width 399 height 29
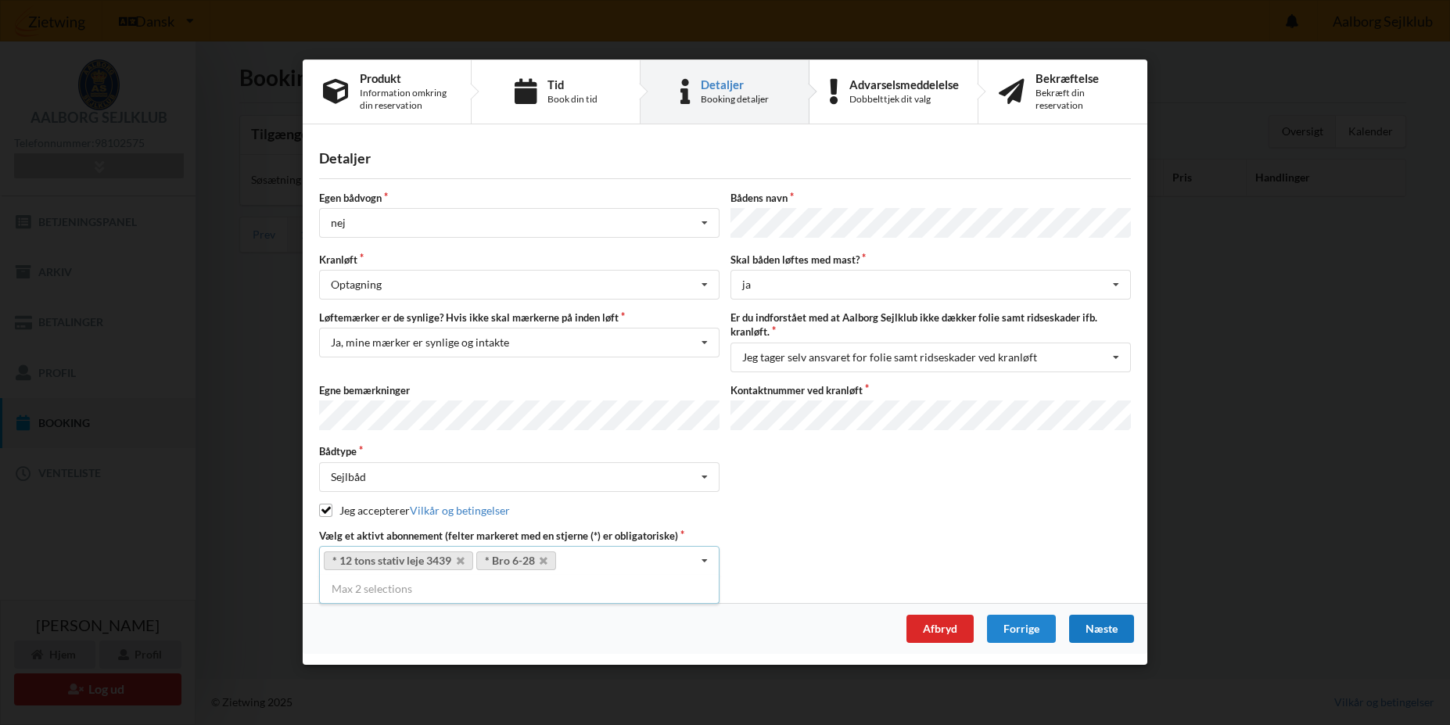
click at [1083, 624] on div "Næste" at bounding box center [1101, 630] width 65 height 28
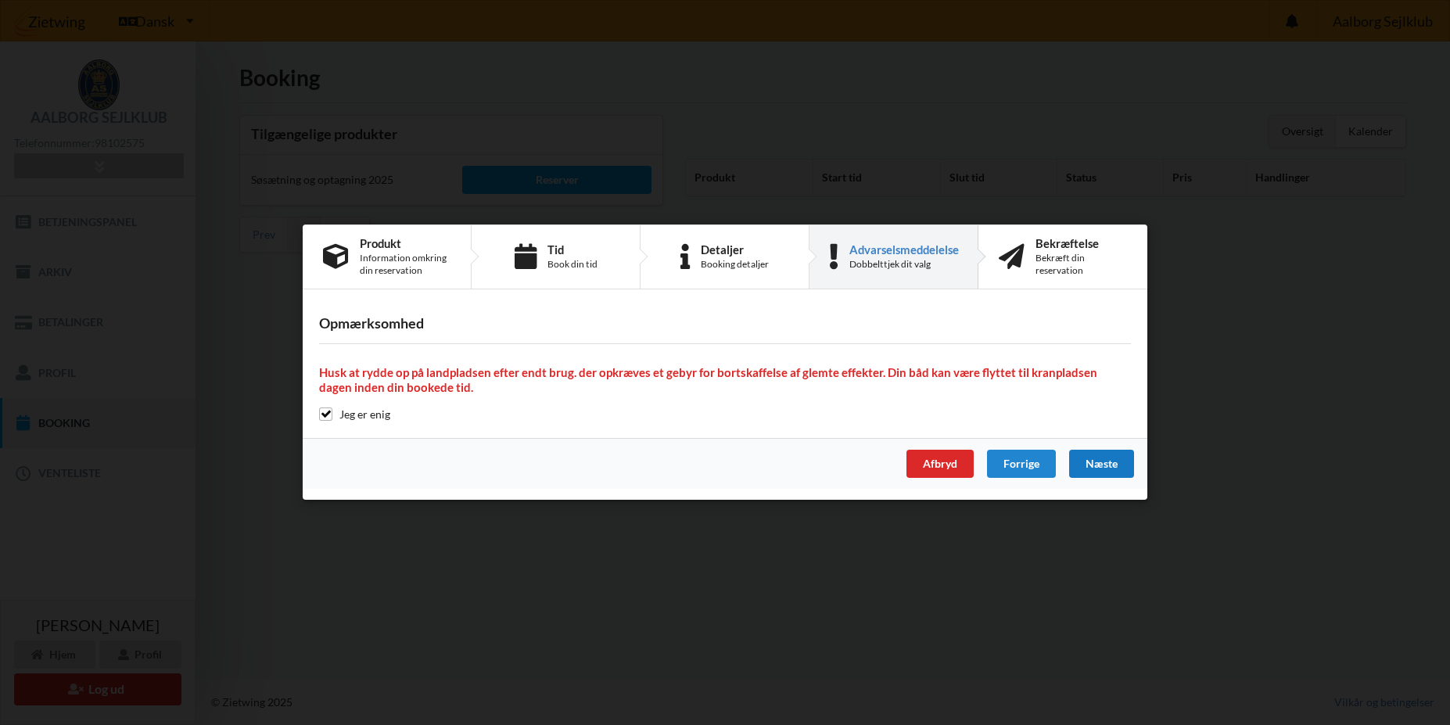
click at [1089, 466] on div "Næste" at bounding box center [1101, 465] width 65 height 28
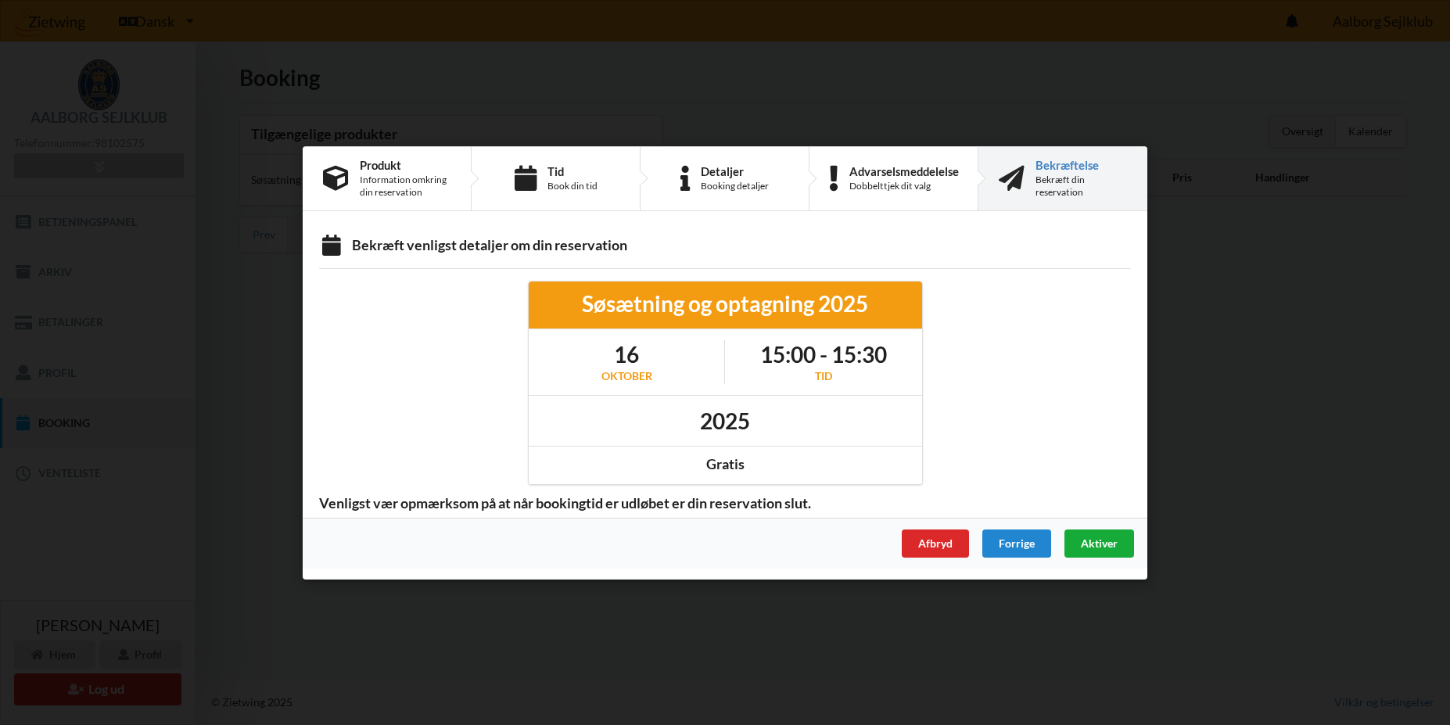
click at [1116, 546] on span "Aktiver" at bounding box center [1099, 542] width 37 height 13
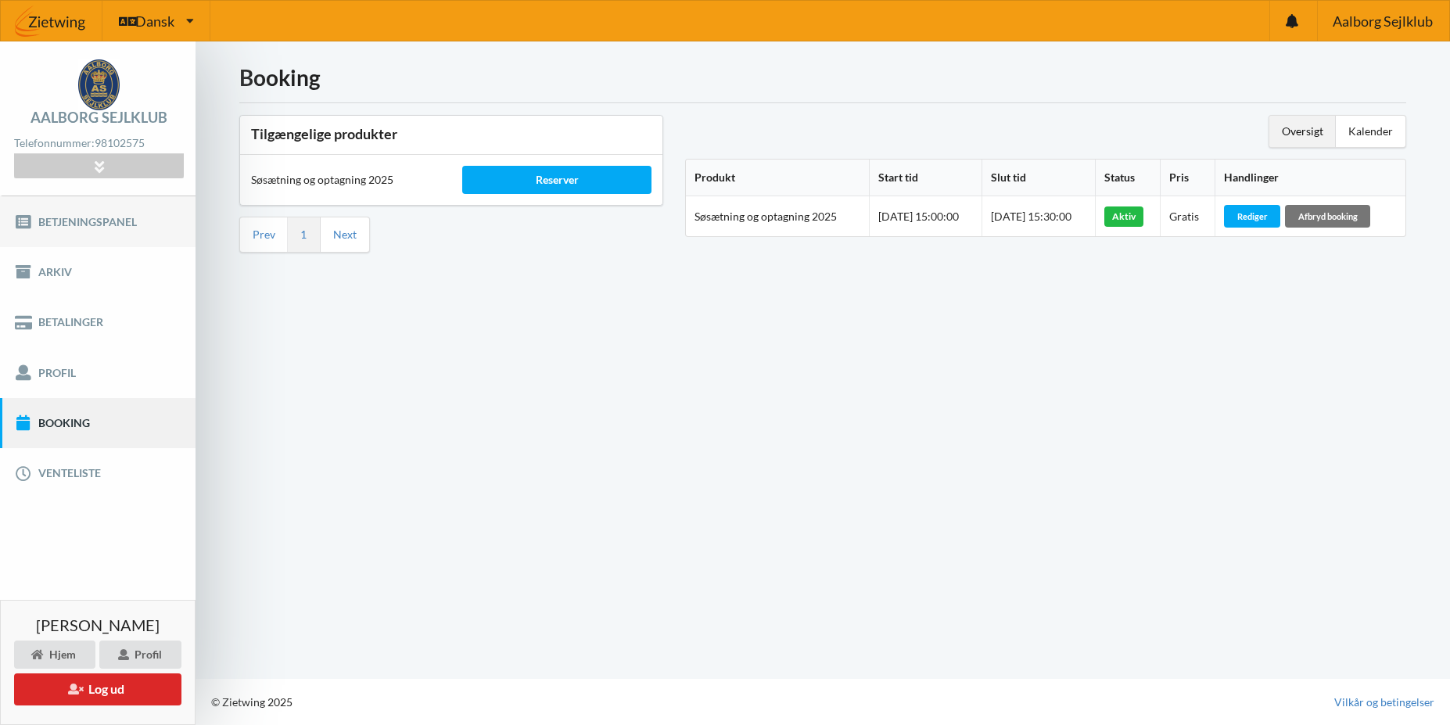
click at [83, 230] on link "Betjeningspanel" at bounding box center [98, 221] width 196 height 50
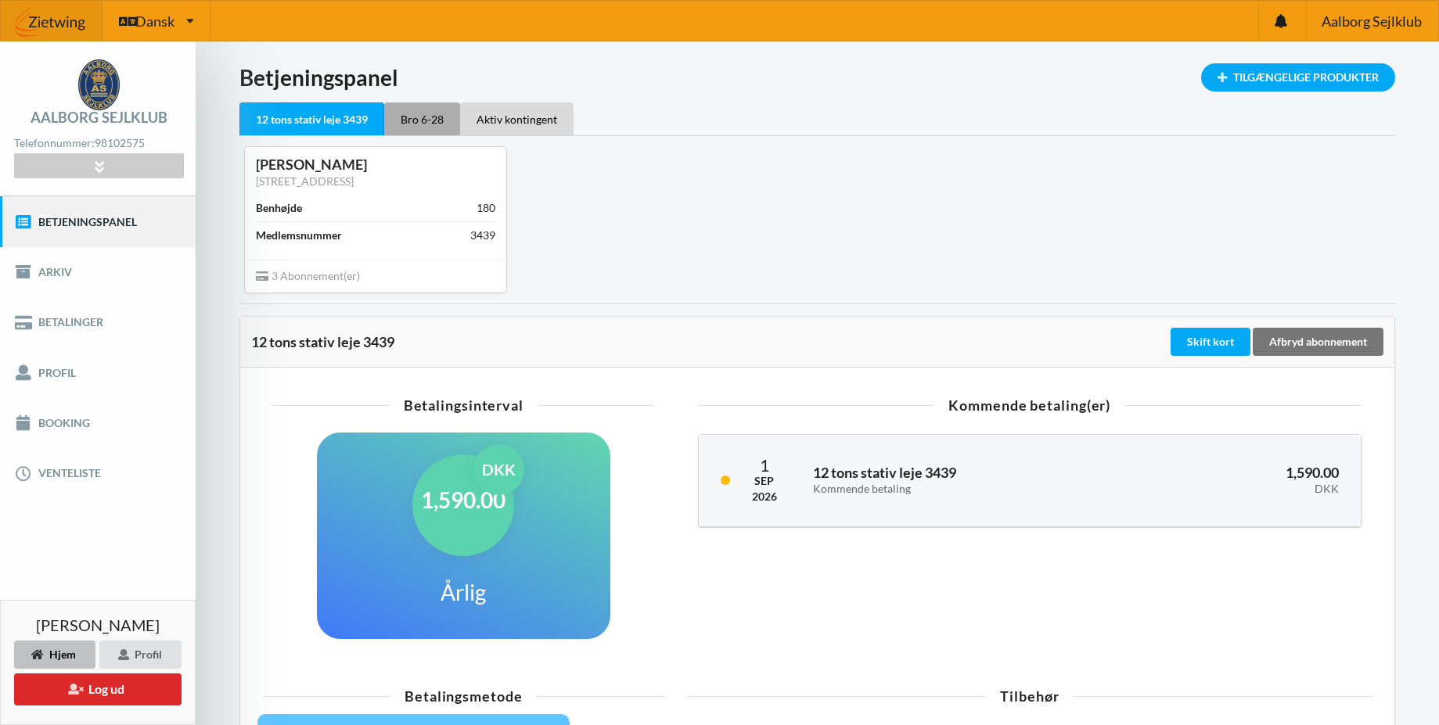
click at [422, 115] on div "Bro 6-28" at bounding box center [422, 118] width 76 height 33
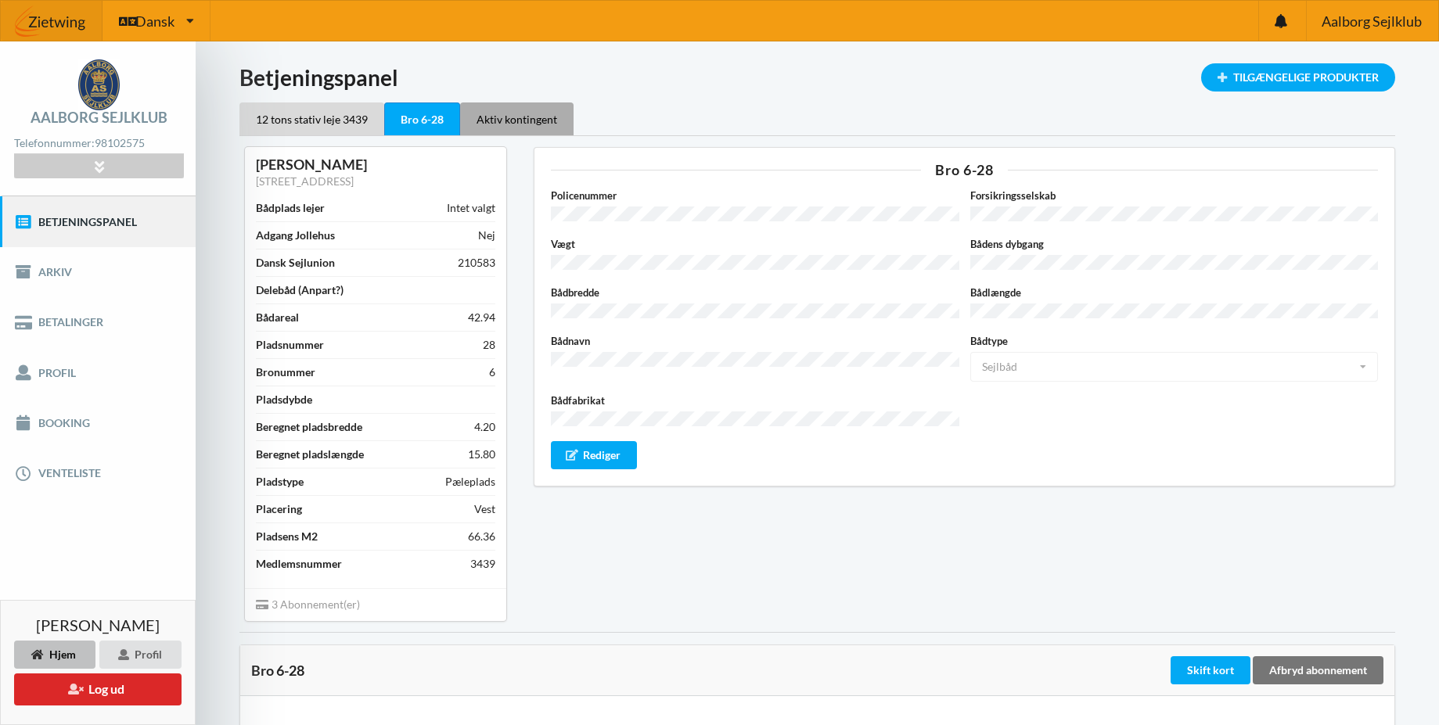
click at [521, 117] on div "Aktiv kontingent" at bounding box center [516, 118] width 113 height 33
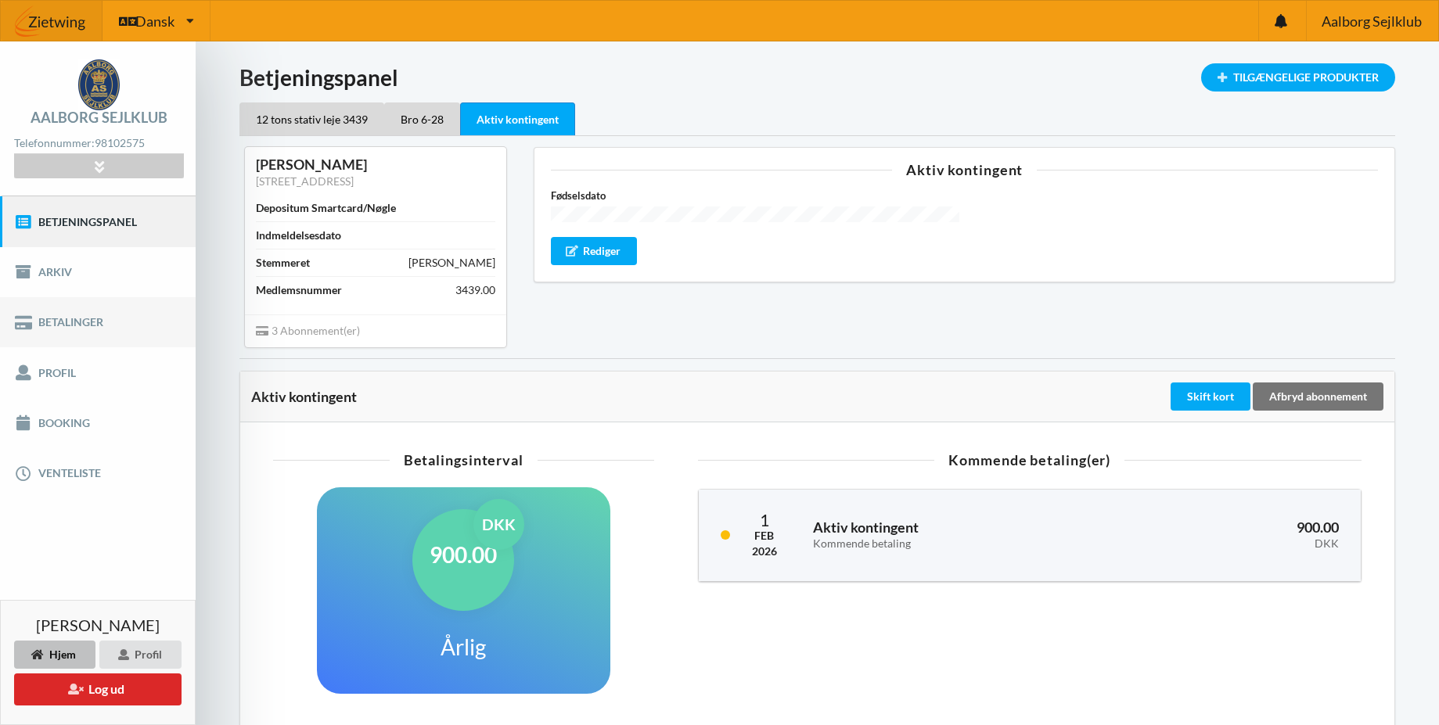
click at [74, 320] on link "Betalinger" at bounding box center [98, 322] width 196 height 50
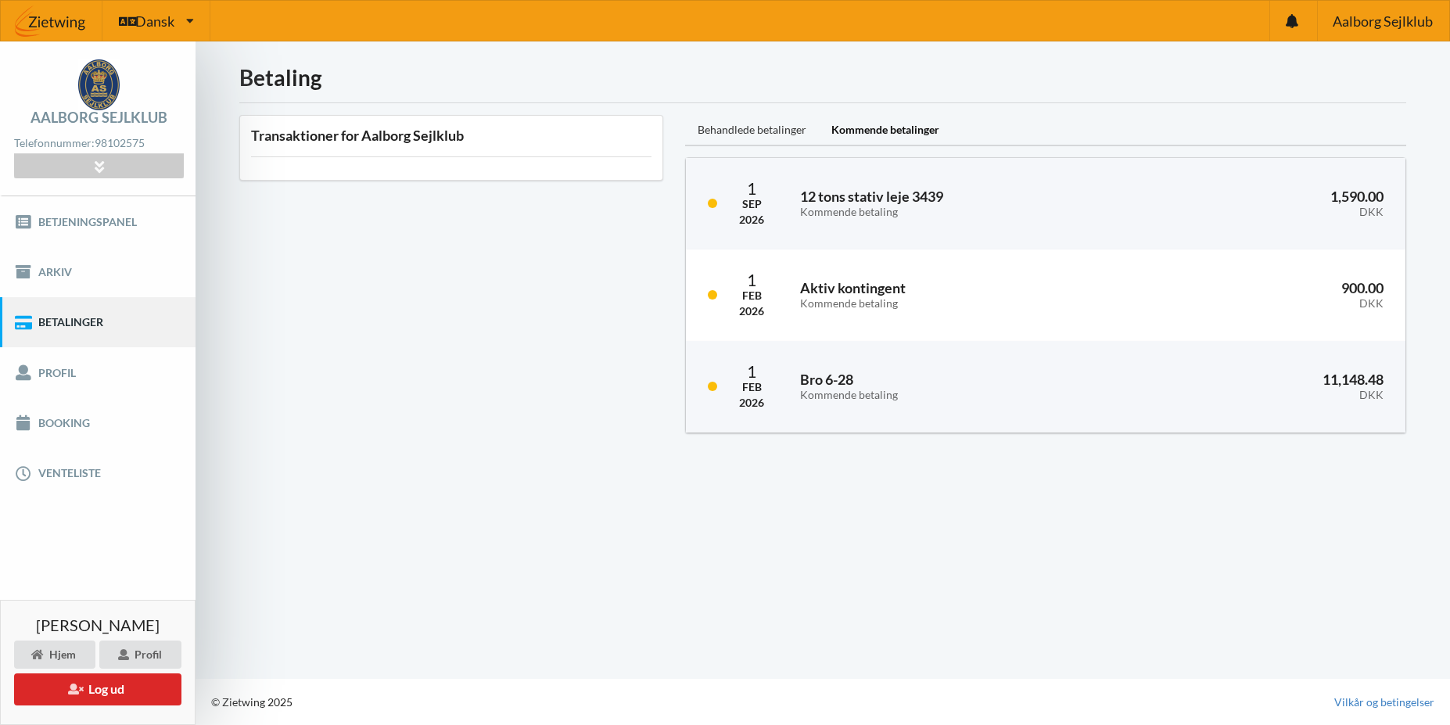
click at [724, 129] on div "Behandlede betalinger" at bounding box center [752, 130] width 134 height 31
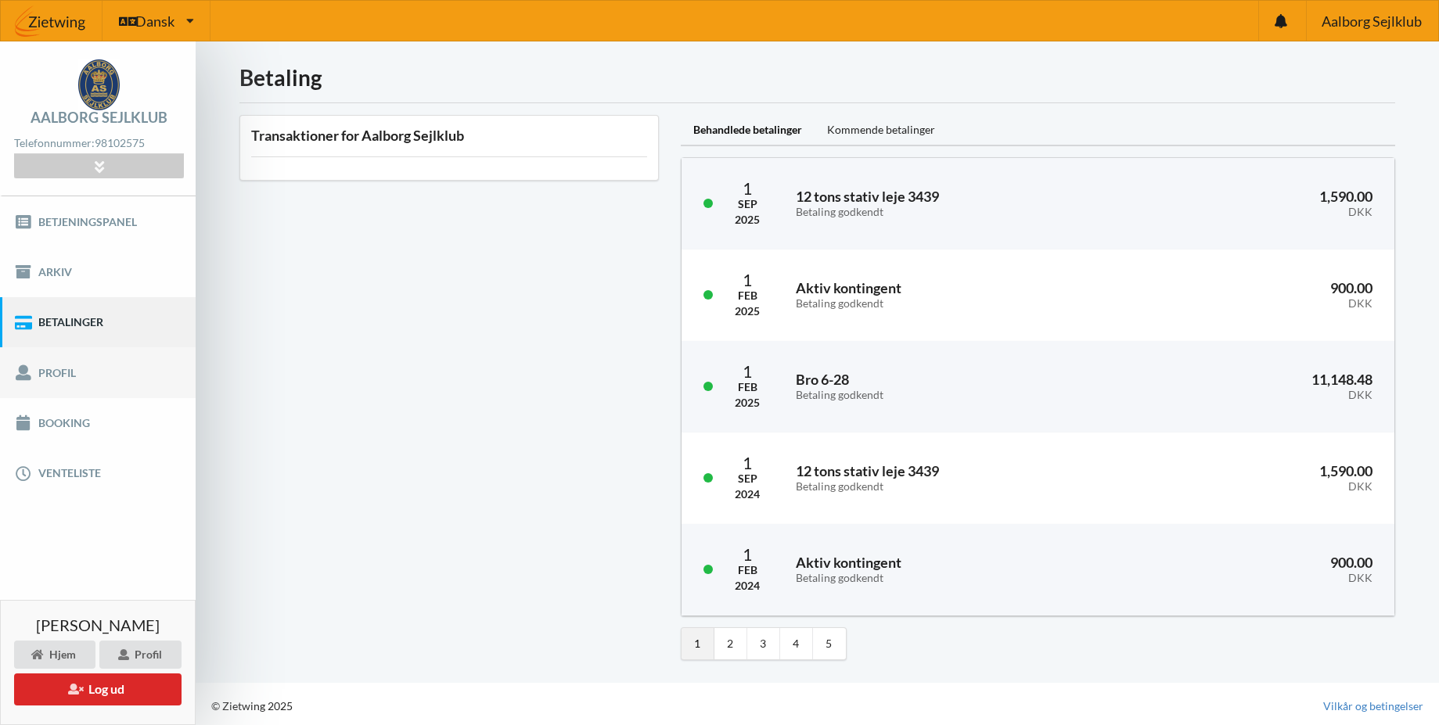
click at [102, 361] on link "Profil" at bounding box center [98, 372] width 196 height 50
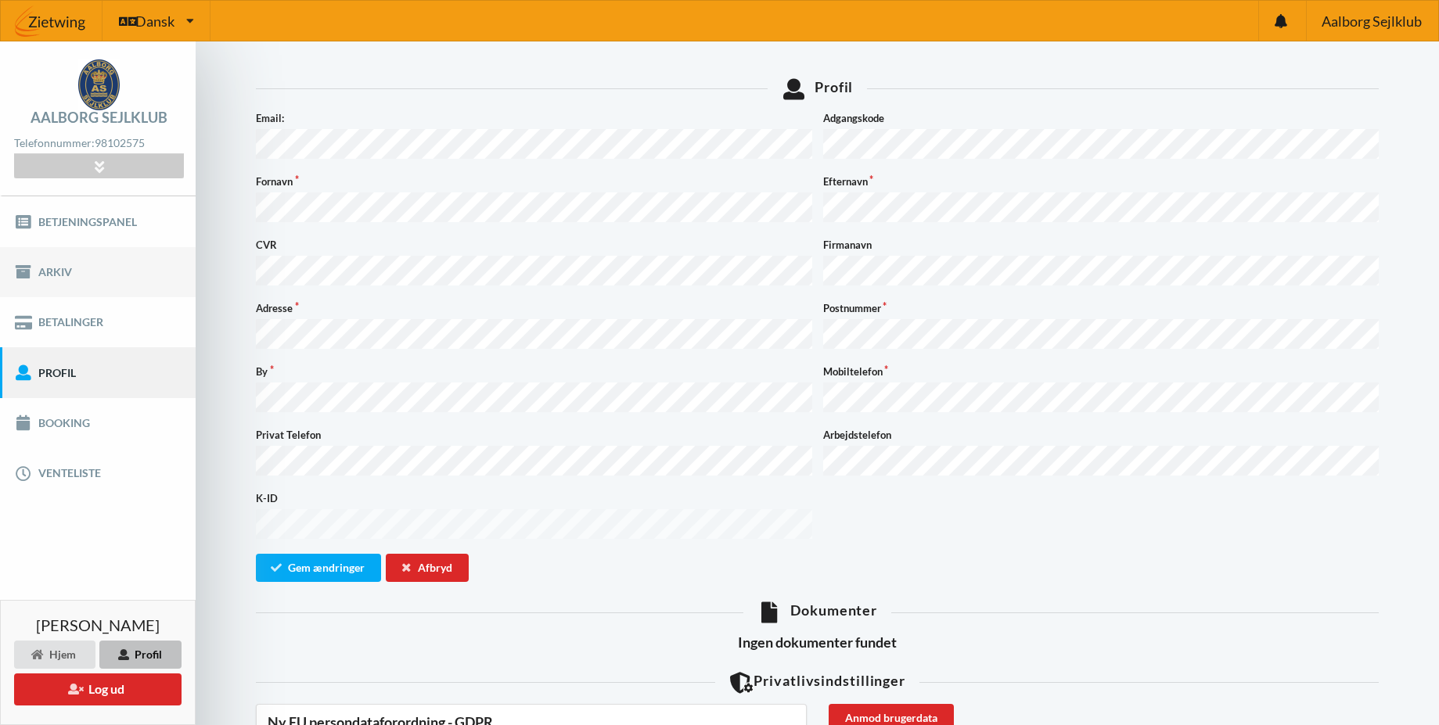
click at [74, 275] on link "Arkiv" at bounding box center [98, 272] width 196 height 50
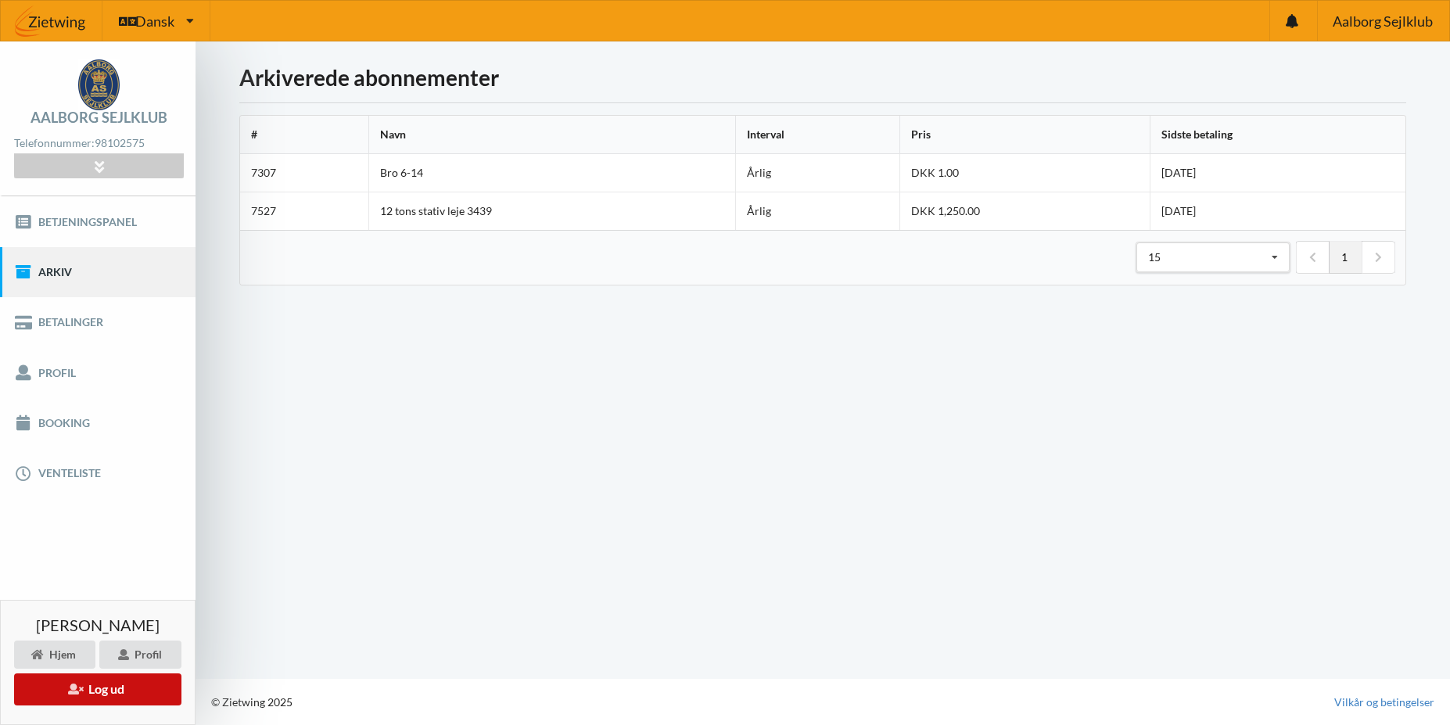
click at [75, 694] on icon at bounding box center [75, 688] width 15 height 11
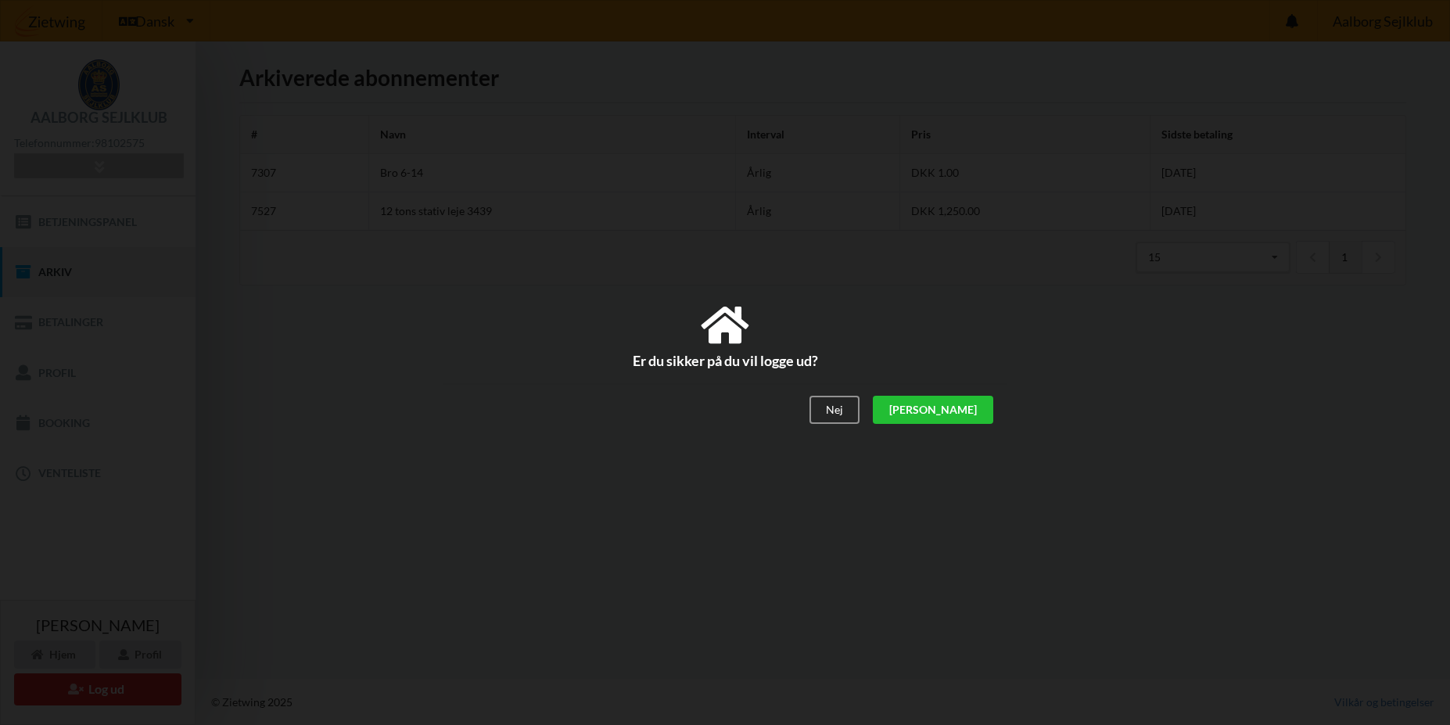
click at [983, 412] on div "[PERSON_NAME]" at bounding box center [933, 410] width 120 height 28
